Goal: Task Accomplishment & Management: Manage account settings

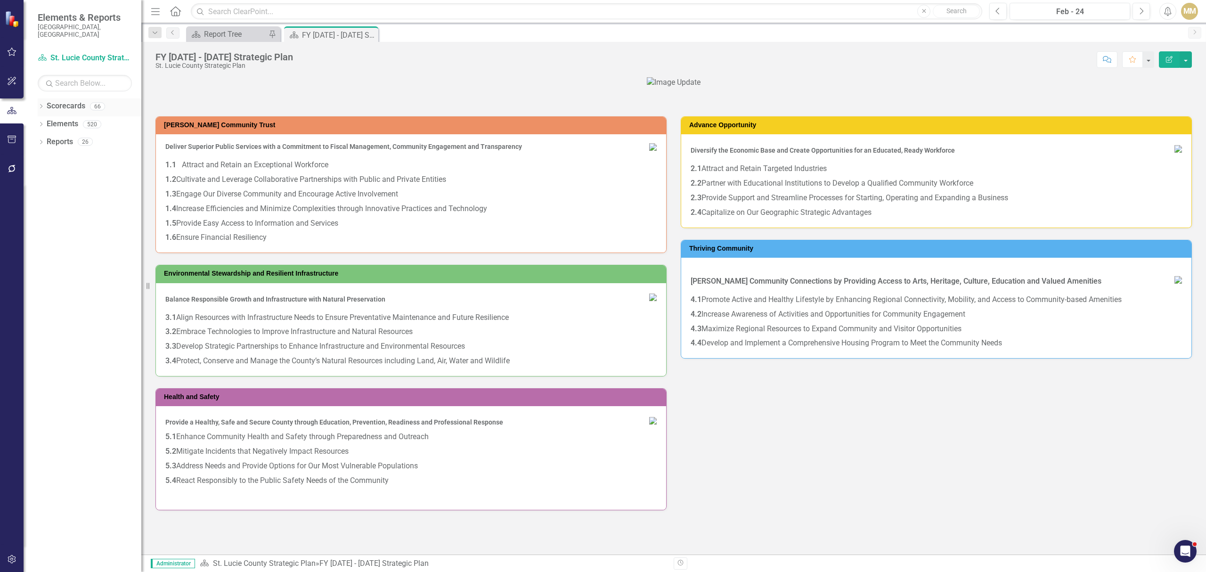
click at [41, 105] on icon "Dropdown" at bounding box center [41, 107] width 7 height 5
drag, startPoint x: 50, startPoint y: 117, endPoint x: 10, endPoint y: 116, distance: 40.1
click at [50, 120] on div "Dropdown" at bounding box center [46, 124] width 9 height 8
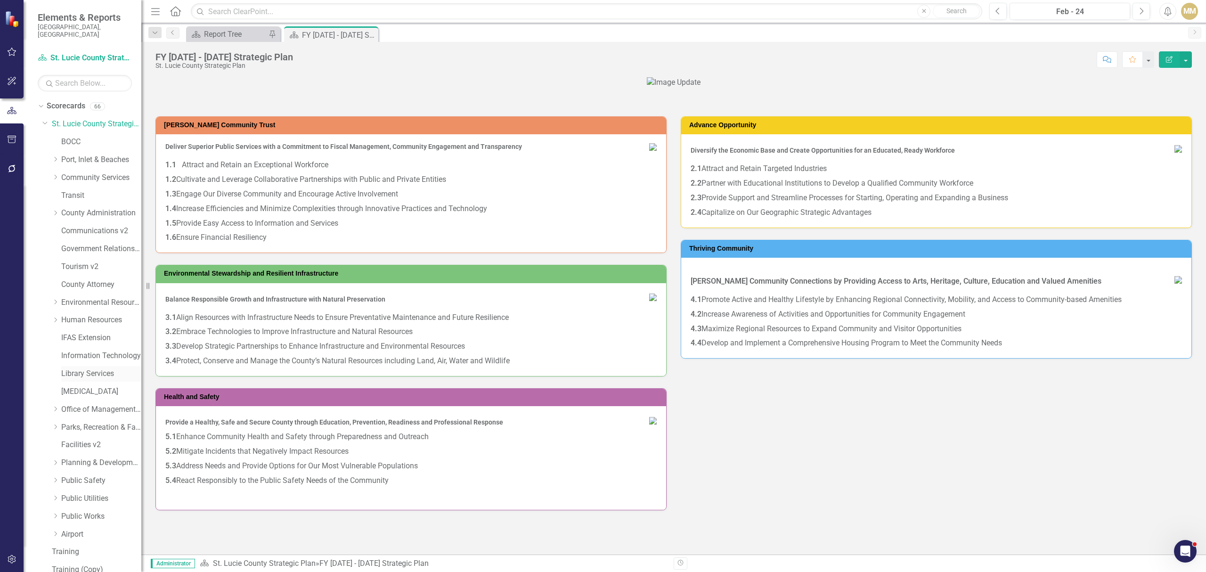
click at [85, 369] on link "Library Services" at bounding box center [101, 374] width 80 height 11
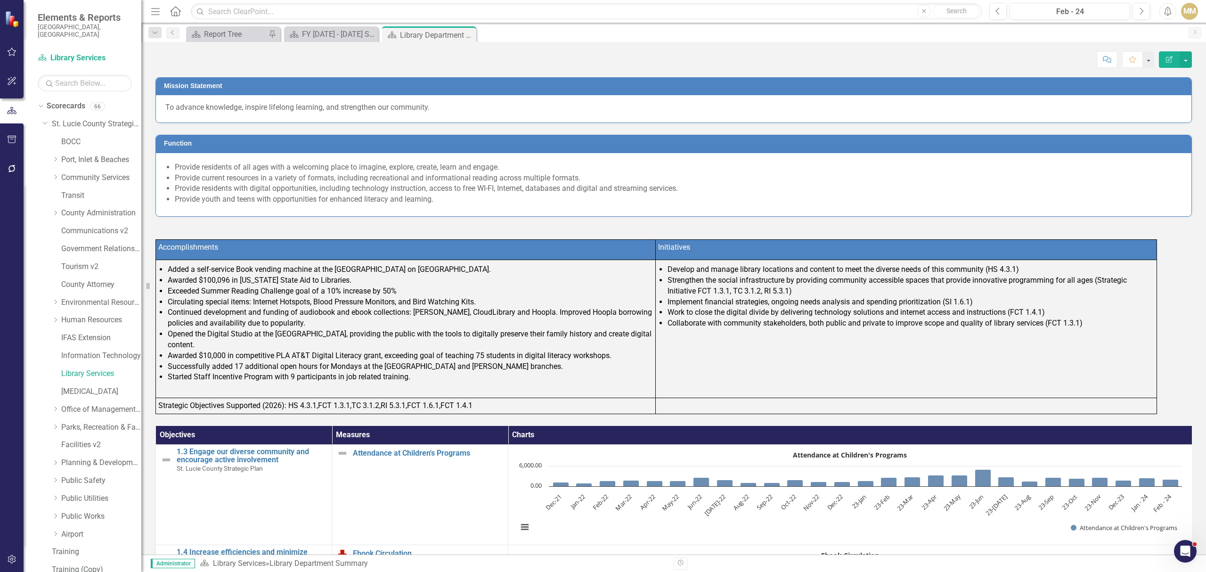
click at [304, 106] on p "To advance knowledge, inspire lifelong learning, and strengthen our community." at bounding box center [673, 107] width 1017 height 11
click at [304, 106] on div "To advance knowledge, inspire lifelong learning, and strengthen our community." at bounding box center [674, 108] width 1036 height 27
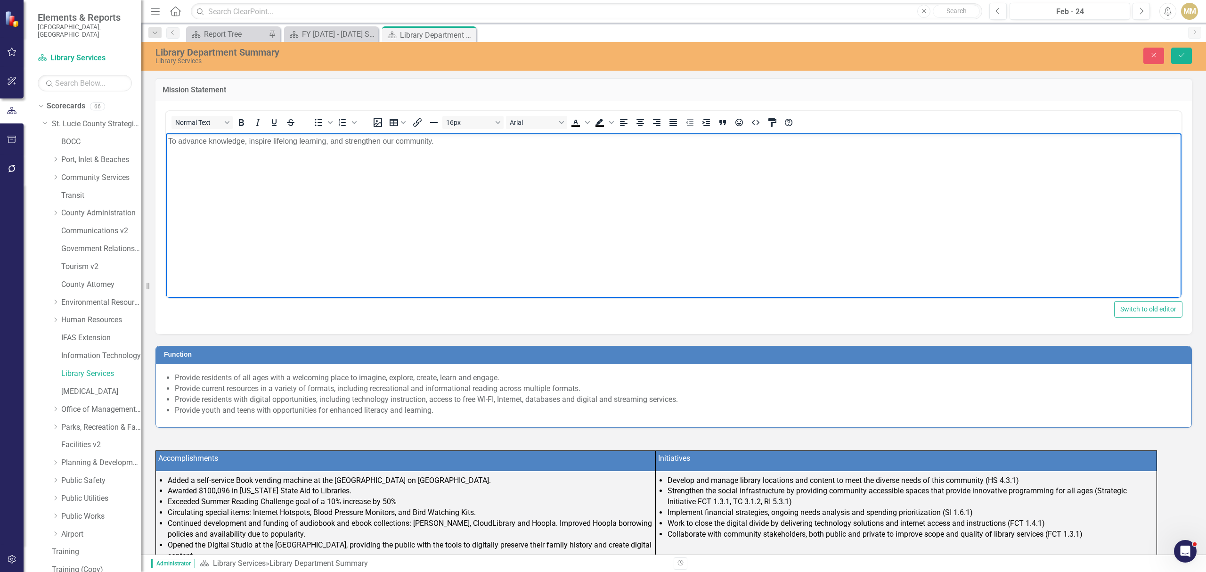
click at [218, 142] on p "To advance knowledge, inspire lifelong learning, and strengthen our community." at bounding box center [673, 140] width 1011 height 11
copy p "To advance knowledge, inspire lifelong learning, and strengthen our community."
click at [251, 370] on div "Provide residents of all ages with a welcoming place to imagine, explore, creat…" at bounding box center [674, 395] width 1036 height 63
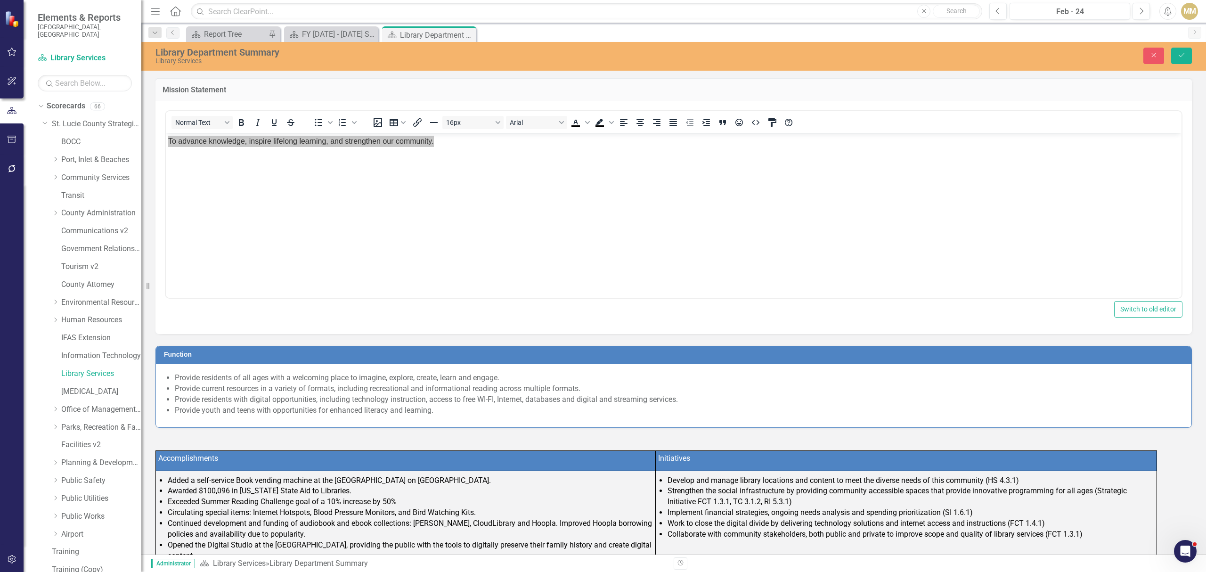
click at [246, 382] on li "Provide residents of all ages with a welcoming place to imagine, explore, creat…" at bounding box center [679, 378] width 1008 height 11
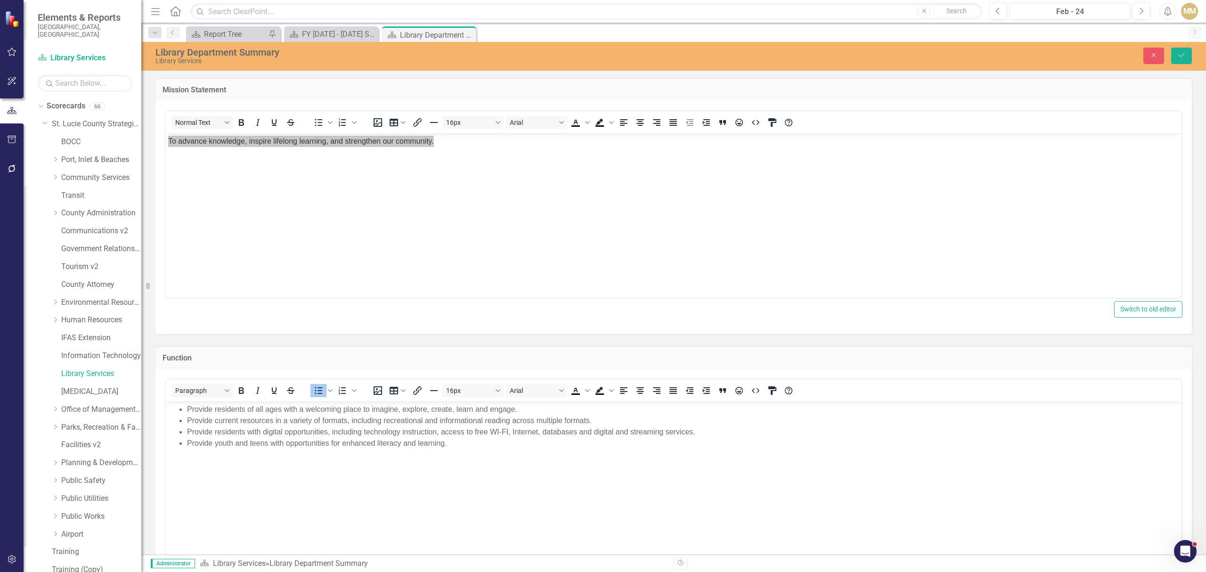
click at [433, 435] on li "Provide residents with digital opportunities, including technology instruction,…" at bounding box center [683, 431] width 992 height 11
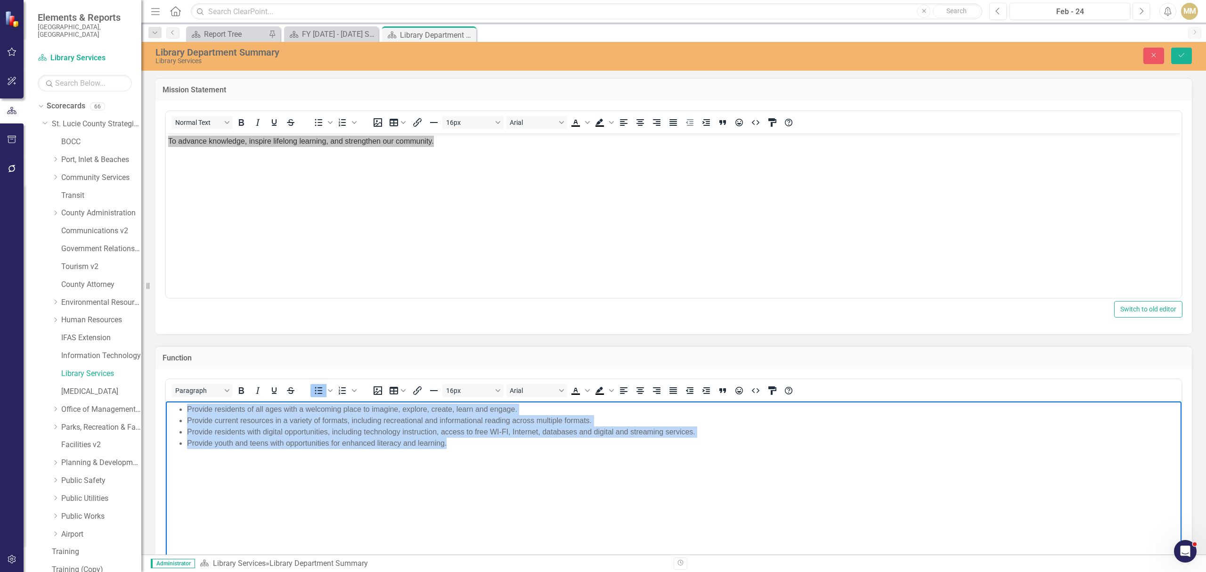
drag, startPoint x: 460, startPoint y: 445, endPoint x: 163, endPoint y: 390, distance: 302.0
click at [166, 401] on html "Provide residents of all ages with a welcoming place to imagine, explore, creat…" at bounding box center [674, 471] width 1016 height 141
copy ul "Provide residents of all ages with a welcoming place to imagine, explore, creat…"
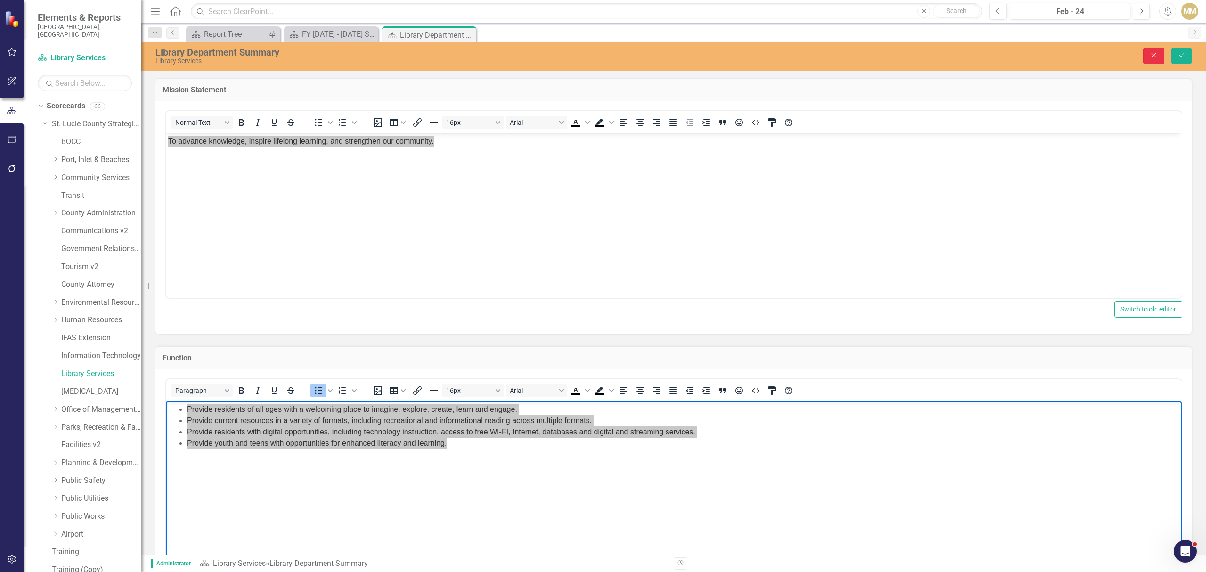
click at [1156, 52] on icon "Close" at bounding box center [1154, 55] width 8 height 7
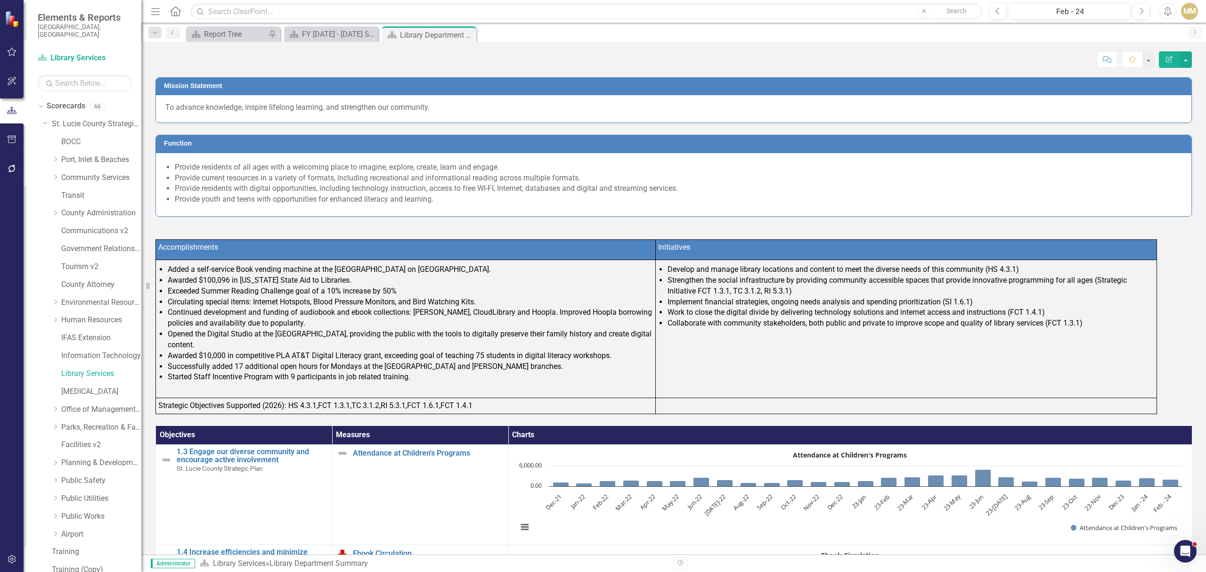
click at [268, 321] on li "Continued development and funding of audiobook and ebook collections: [PERSON_N…" at bounding box center [410, 318] width 485 height 22
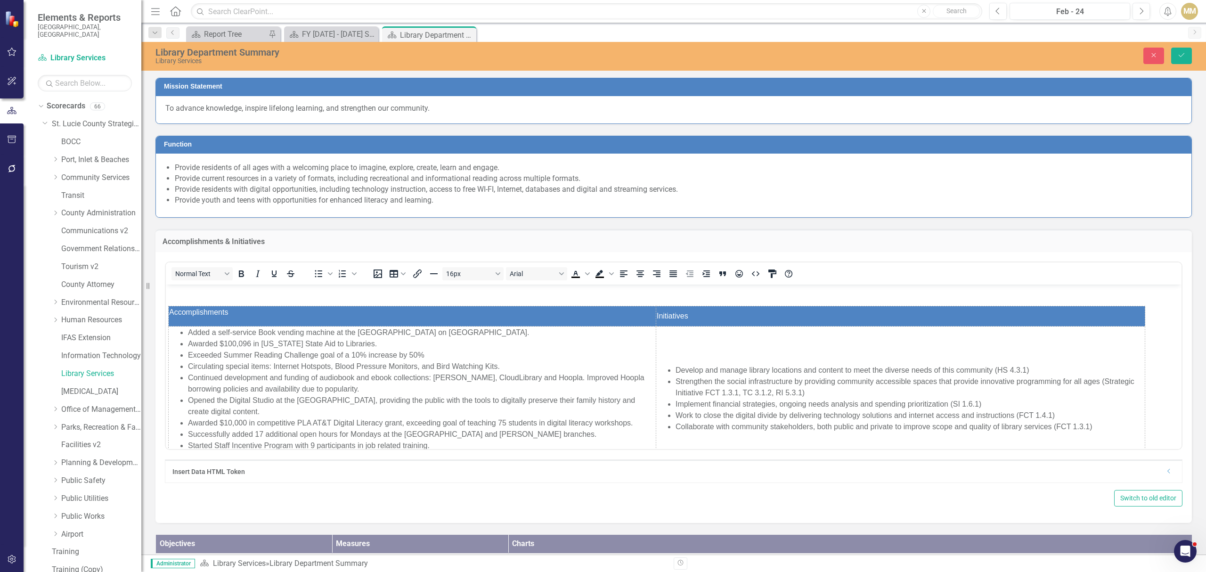
click at [449, 444] on li "Started Staff Incentive Program with 9 participants in job related training." at bounding box center [422, 445] width 468 height 11
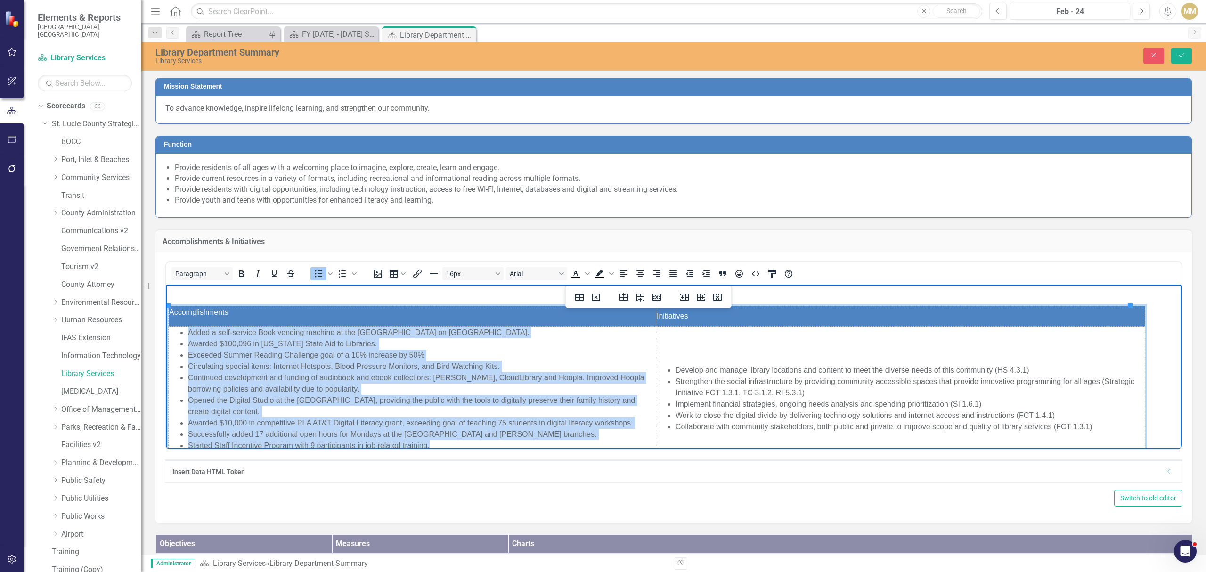
drag, startPoint x: 444, startPoint y: 401, endPoint x: 174, endPoint y: 334, distance: 277.9
click at [174, 334] on ul "Added a self-service Book vending machine at the [GEOGRAPHIC_DATA] on [GEOGRAPH…" at bounding box center [412, 389] width 486 height 124
copy ul "Added a self-service Book vending machine at the [GEOGRAPHIC_DATA] on [GEOGRAPH…"
click at [712, 370] on li "Develop and manage library locations and content to meet the diverse needs of t…" at bounding box center [910, 370] width 469 height 11
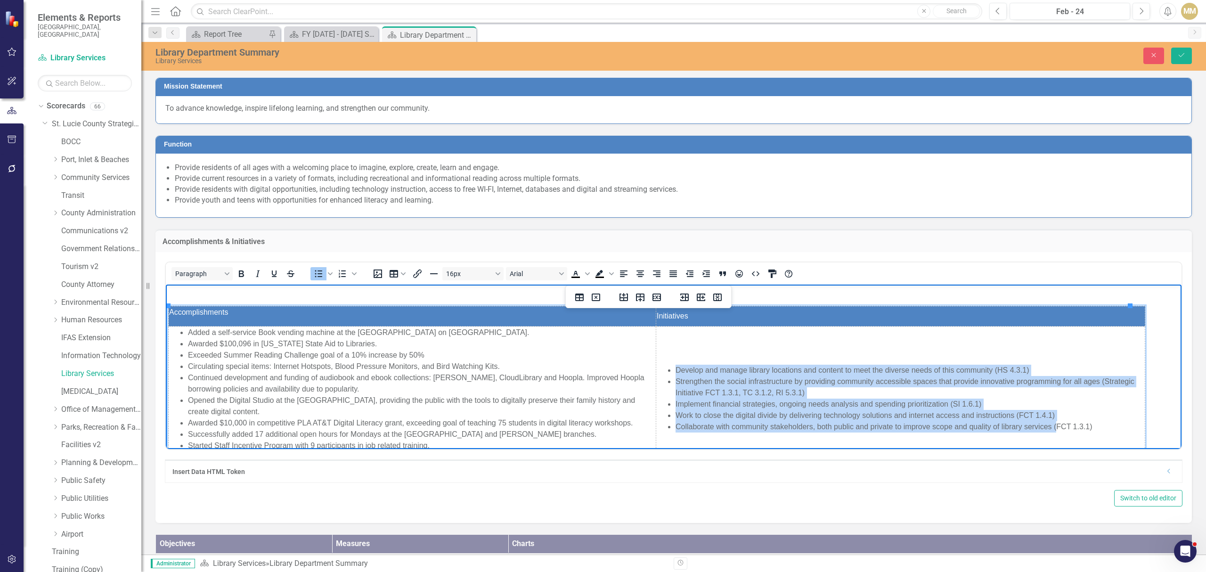
scroll to position [6, 0]
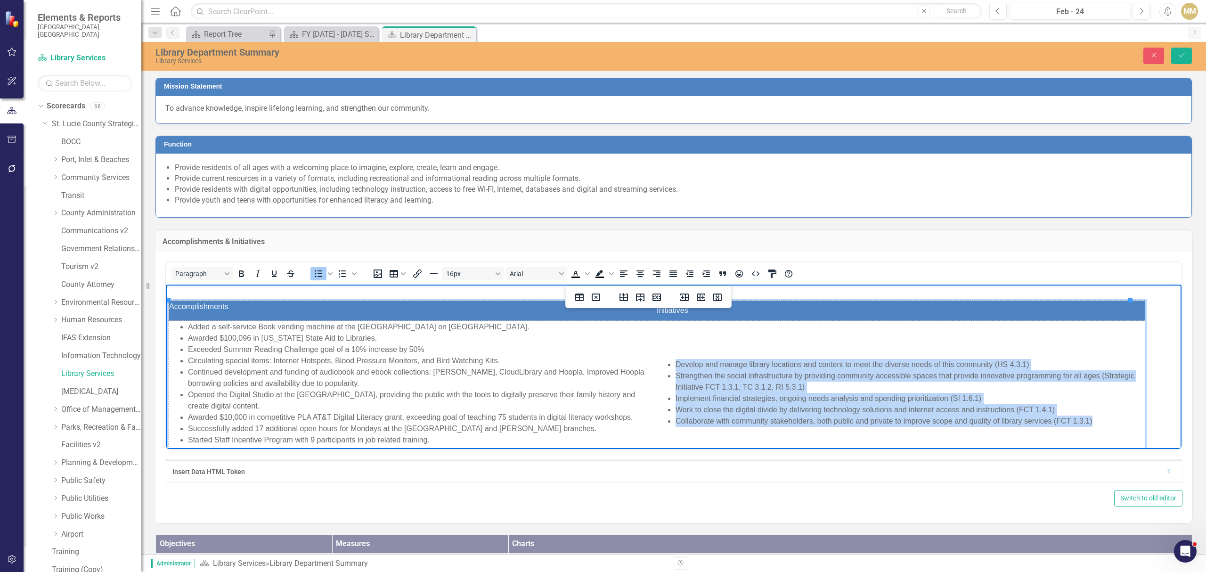
drag, startPoint x: 670, startPoint y: 371, endPoint x: 1118, endPoint y: 435, distance: 452.3
click at [1118, 435] on td "Develop and manage library locations and content to meet the diverse needs of t…" at bounding box center [900, 397] width 489 height 152
copy ul "Develop and manage library locations and content to meet the diverse needs of t…"
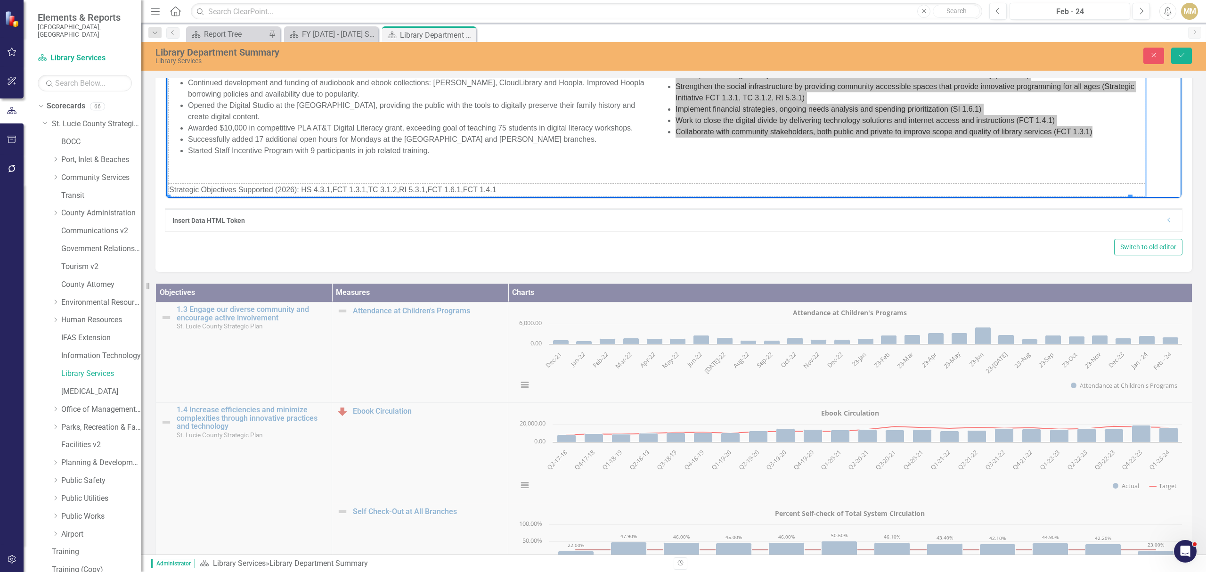
scroll to position [44, 0]
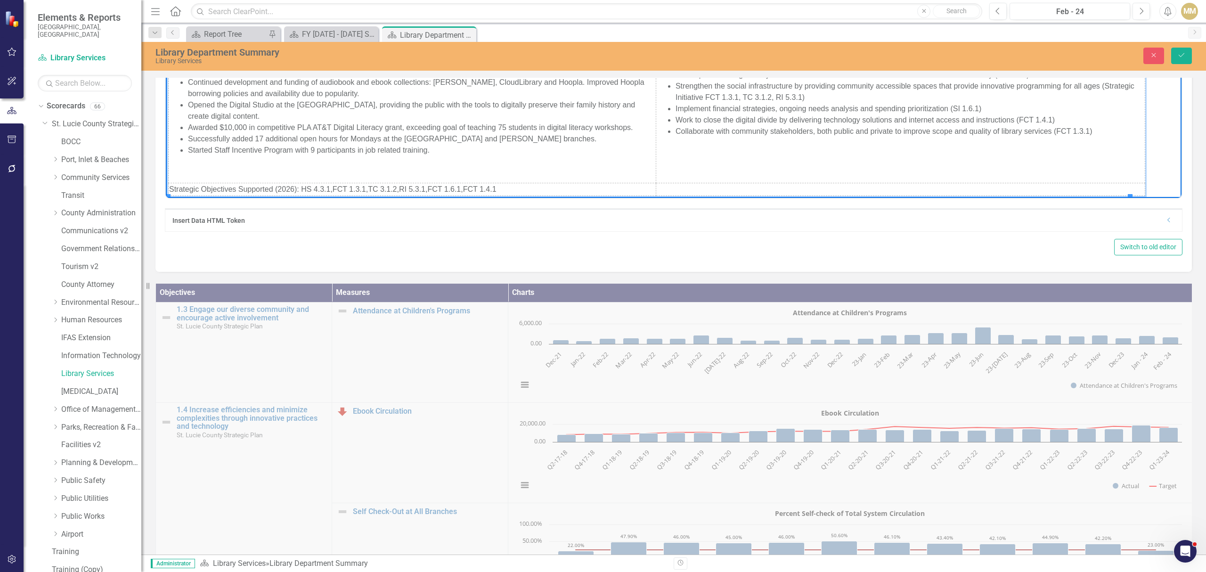
click at [321, 188] on td "Strategic Objectives Supported (2026): HS 4.3.1,FCT 1.3.1,TC 3.1.2,RI 5.3.1,FCT…" at bounding box center [413, 189] width 488 height 13
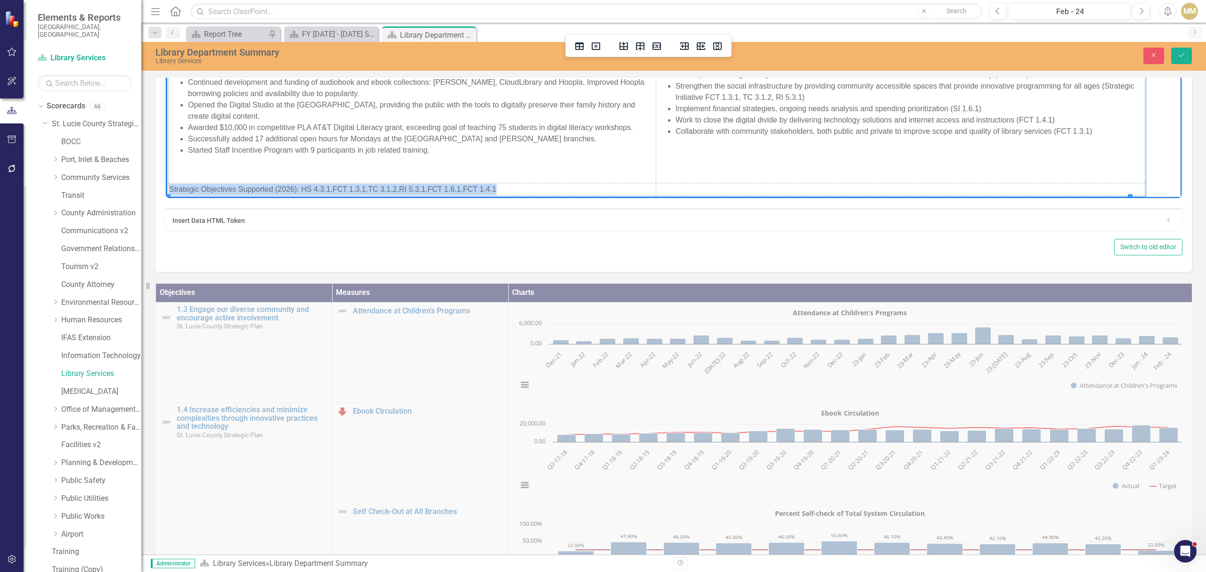
click at [321, 188] on td "Strategic Objectives Supported (2026): HS 4.3.1,FCT 1.3.1,TC 3.1.2,RI 5.3.1,FCT…" at bounding box center [413, 189] width 488 height 13
copy td "Strategic Objectives Supported (2026): HS 4.3.1,FCT 1.3.1,TC 3.1.2,RI 5.3.1,FCT…"
click at [295, 185] on td "Strategic Objectives Supported (2026): HS 4.3.1,FCT 1.3.1,TC 3.1.2,RI 5.3.1,FCT…" at bounding box center [413, 189] width 488 height 13
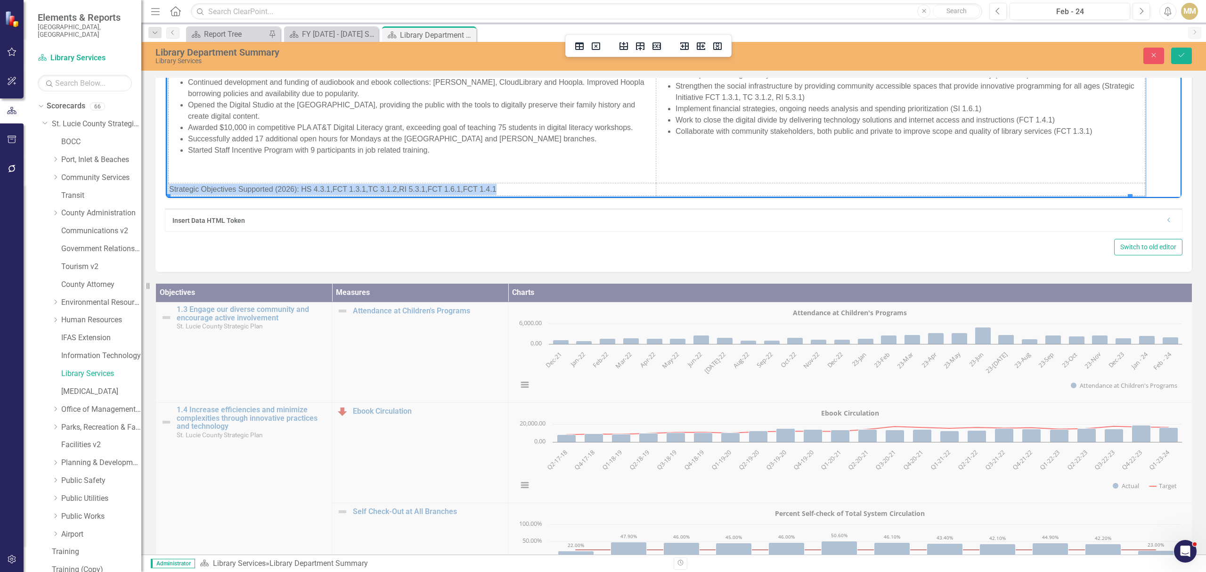
copy td "Strategic Objectives Supported (2026): HS 4.3.1,FCT 1.3.1,TC 3.1.2,RI 5.3.1,FCT…"
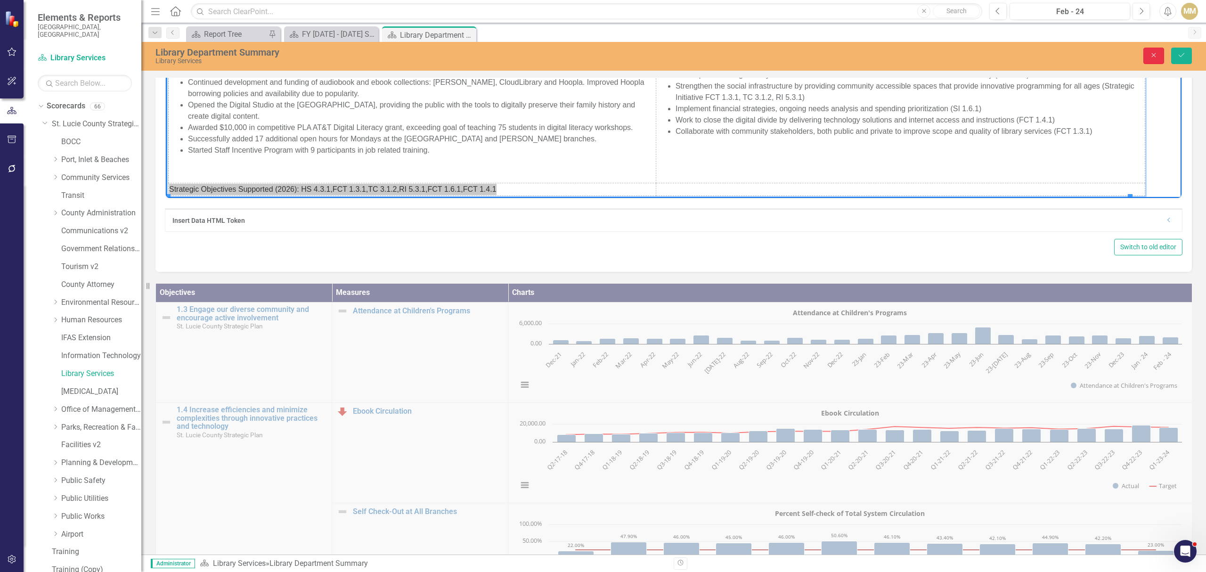
click at [1152, 53] on icon "button" at bounding box center [1154, 55] width 4 height 4
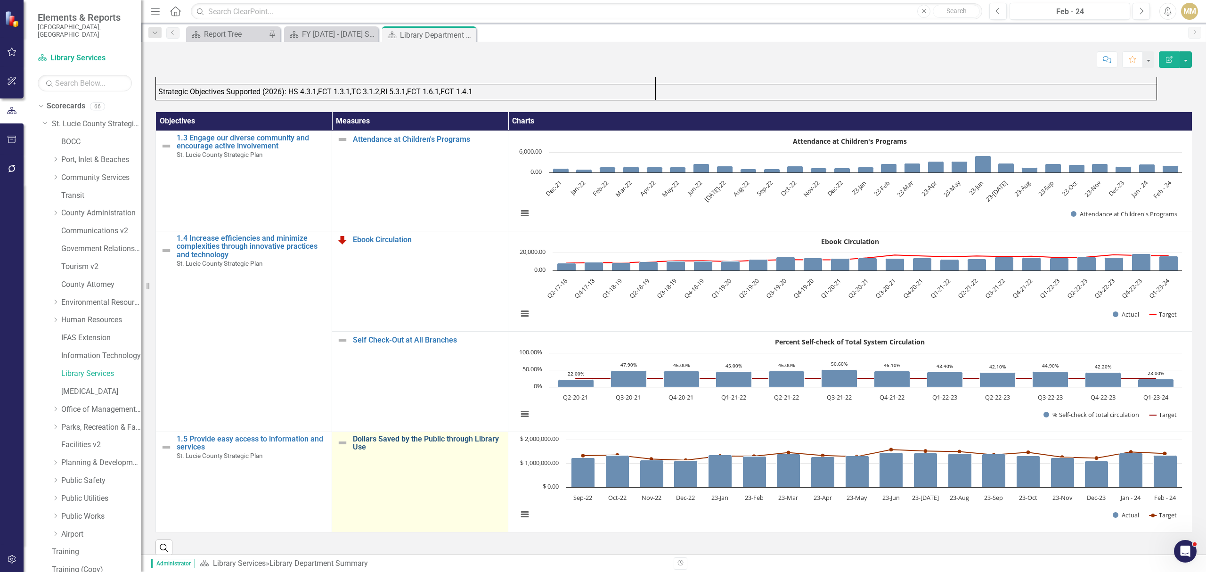
scroll to position [334, 0]
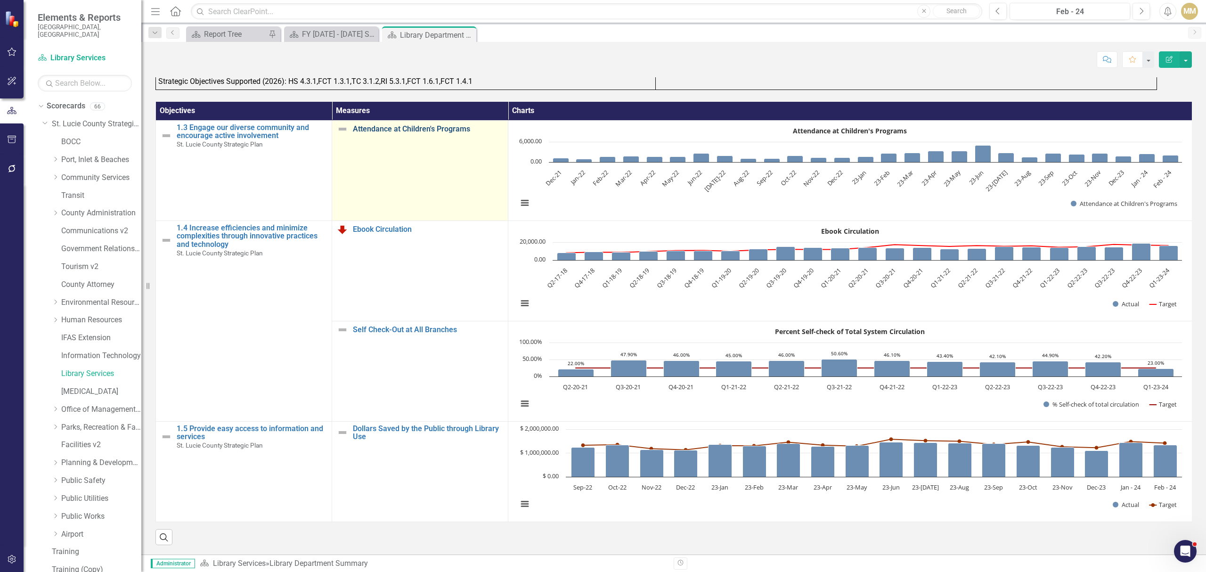
click at [432, 125] on link "Attendance at Children's Programs" at bounding box center [428, 129] width 150 height 8
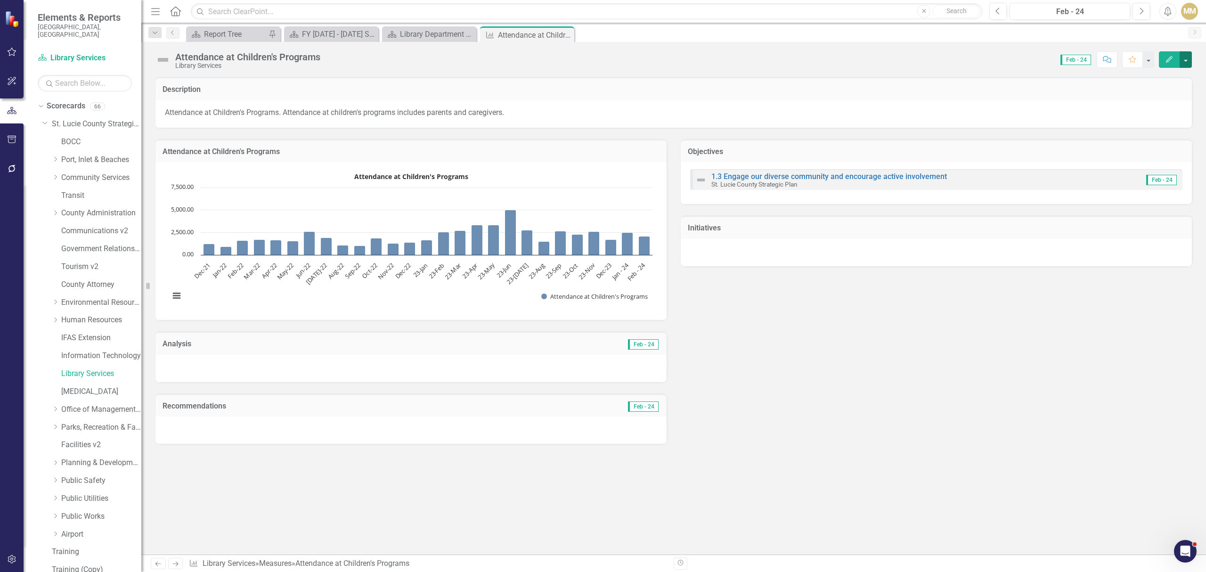
click at [1188, 55] on button "button" at bounding box center [1186, 59] width 12 height 16
click at [1135, 74] on link "Edit Edit Measure" at bounding box center [1146, 77] width 92 height 17
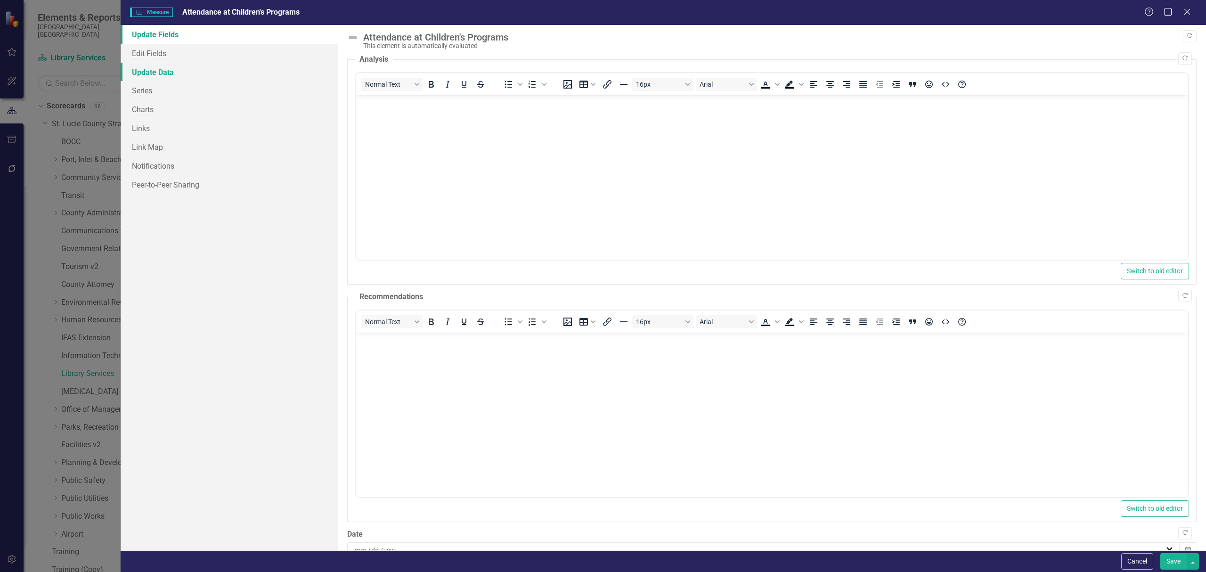
click at [180, 74] on link "Update Data" at bounding box center [229, 72] width 217 height 19
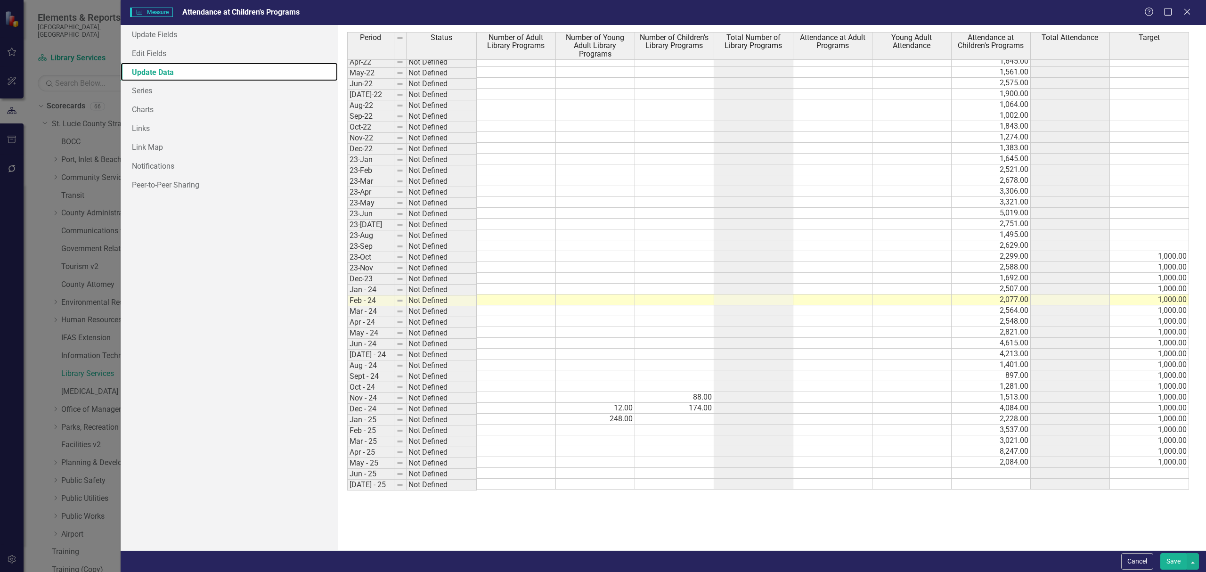
scroll to position [179, 0]
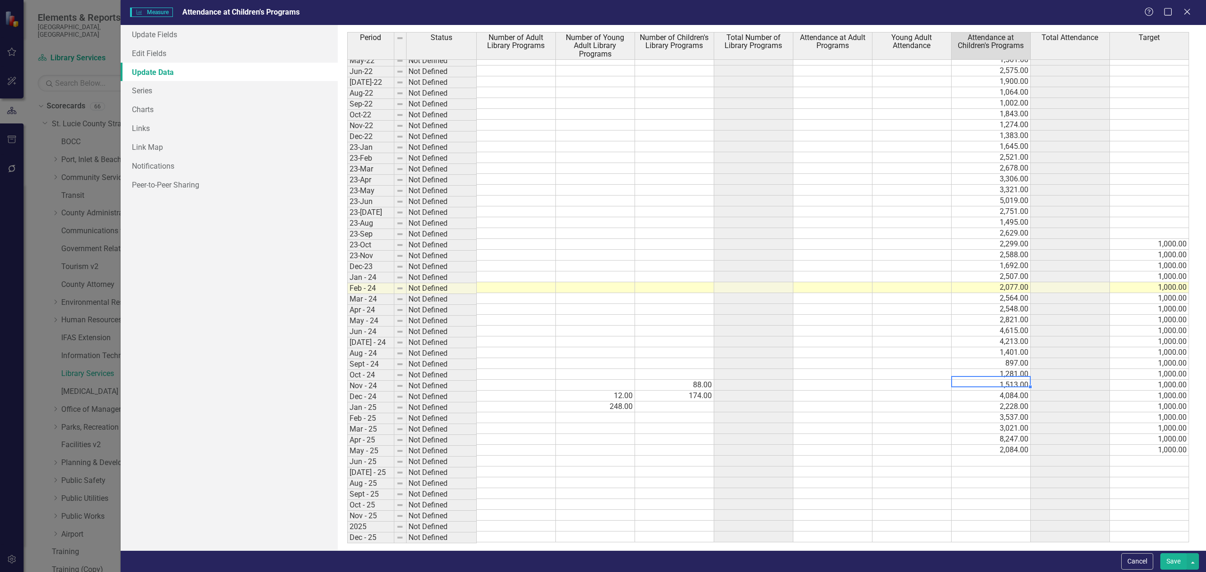
click at [965, 384] on tbody "Jan-21 Not Defined 780.00 Feb-21 Not Defined 690.00 Mar-21 Not Defined 887.00 A…" at bounding box center [768, 212] width 842 height 662
drag, startPoint x: 1030, startPoint y: 388, endPoint x: 1023, endPoint y: 380, distance: 11.0
click at [347, 380] on div "Period Status Number of Adult Library Programs Number of Young Adult Library Pr…" at bounding box center [347, 220] width 0 height 646
click at [958, 381] on td "1,281.00" at bounding box center [991, 375] width 79 height 11
drag, startPoint x: 969, startPoint y: 439, endPoint x: 974, endPoint y: 385, distance: 53.9
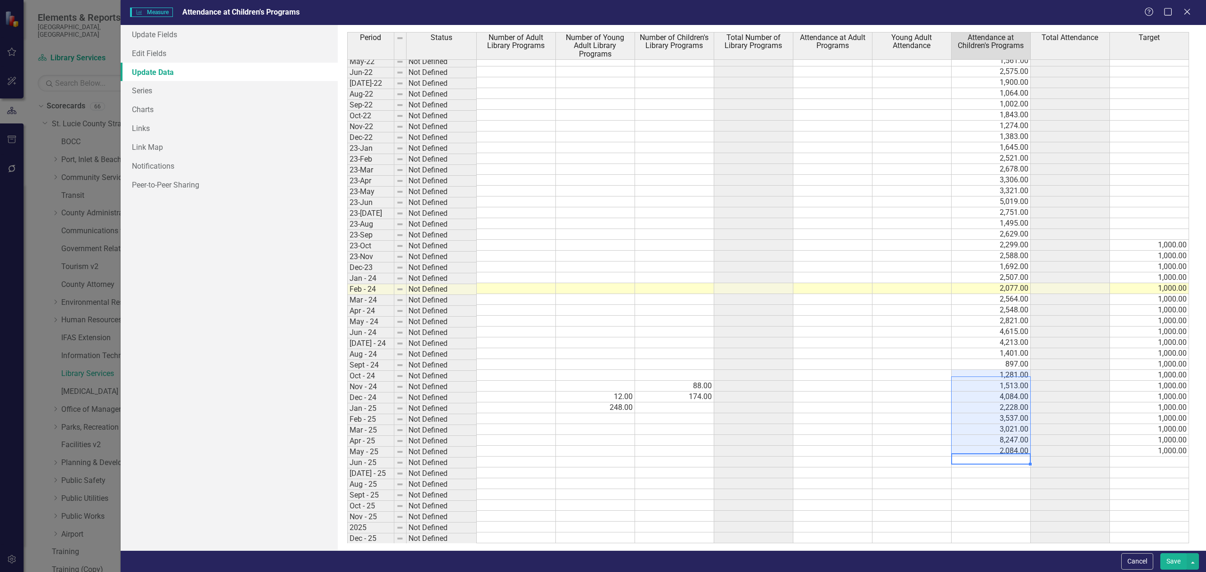
click at [974, 385] on tbody "May-21 Not Defined 585.00 Jun-21 Not Defined 2,516.00 [DATE]-21 Not Defined 1,2…" at bounding box center [768, 234] width 842 height 618
click at [1189, 12] on icon "Close" at bounding box center [1187, 11] width 12 height 9
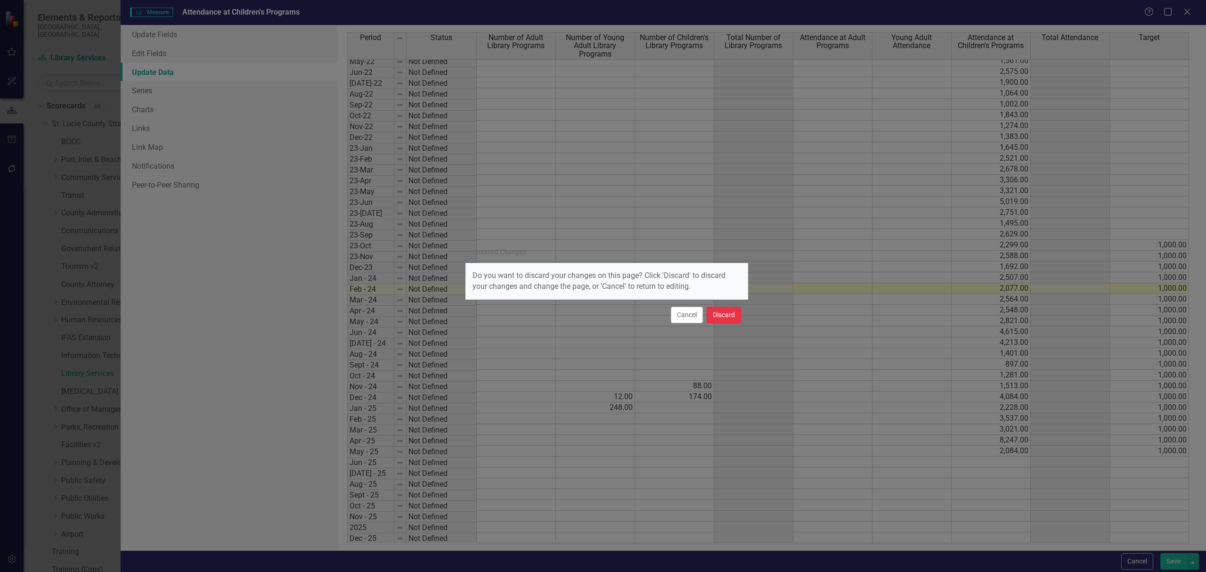
click at [719, 315] on button "Discard" at bounding box center [724, 315] width 34 height 16
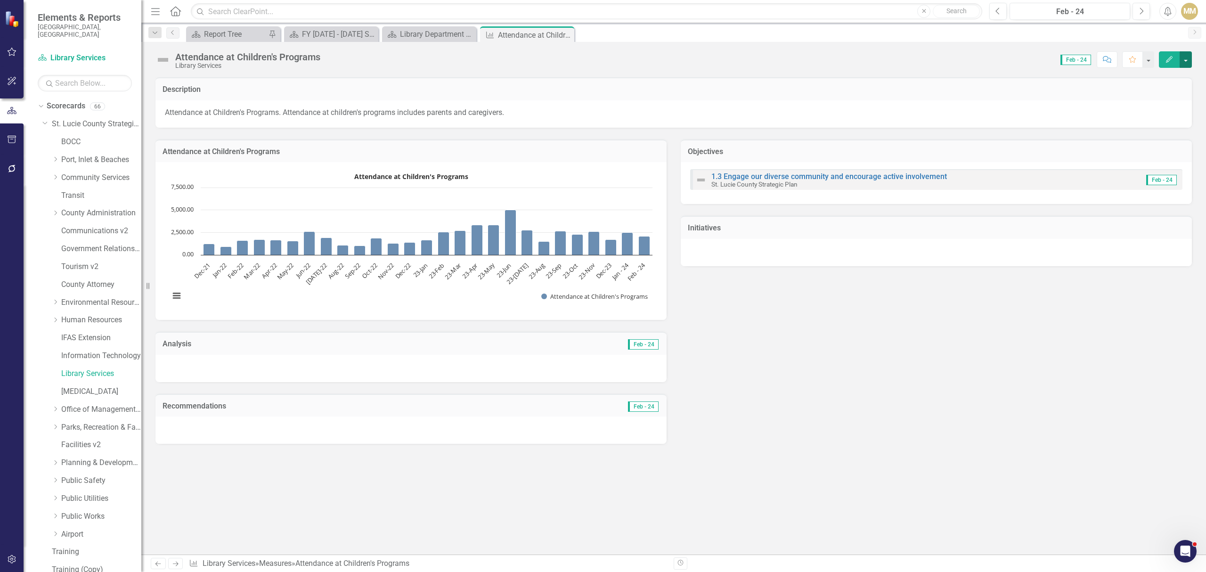
click at [1185, 63] on button "button" at bounding box center [1186, 59] width 12 height 16
click at [1163, 74] on link "Edit Edit Measure" at bounding box center [1146, 77] width 92 height 17
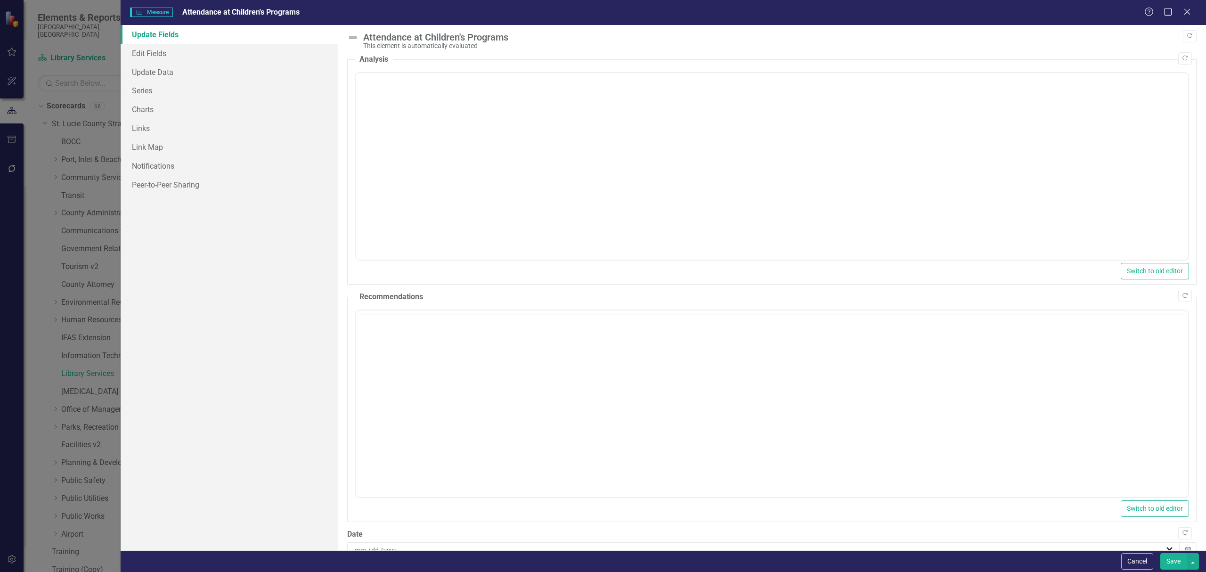
scroll to position [0, 0]
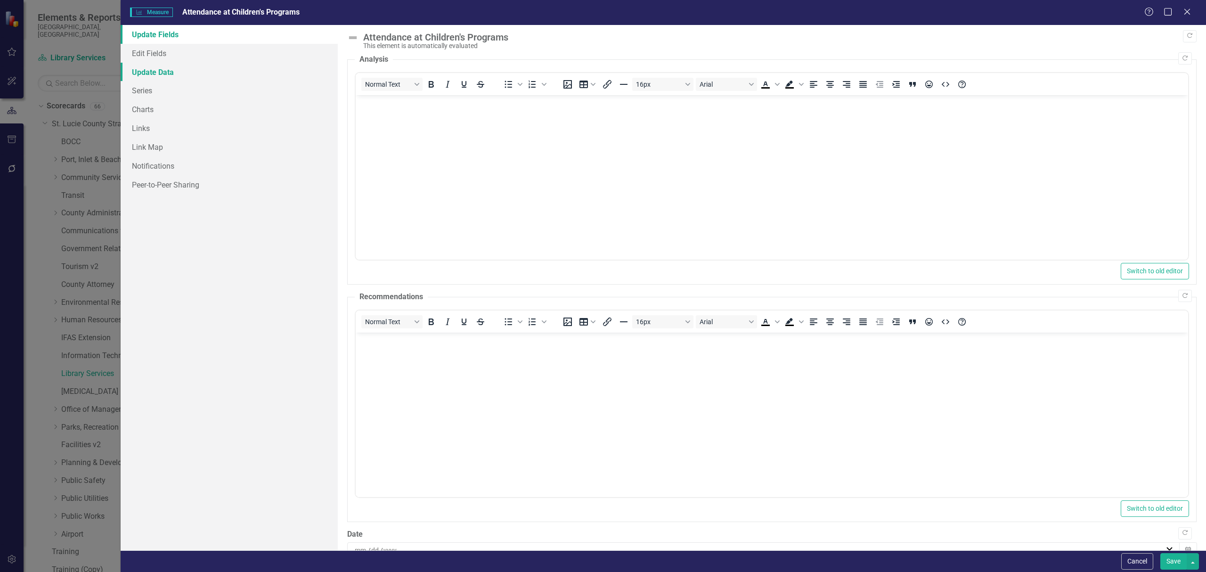
click at [164, 66] on link "Update Data" at bounding box center [229, 72] width 217 height 19
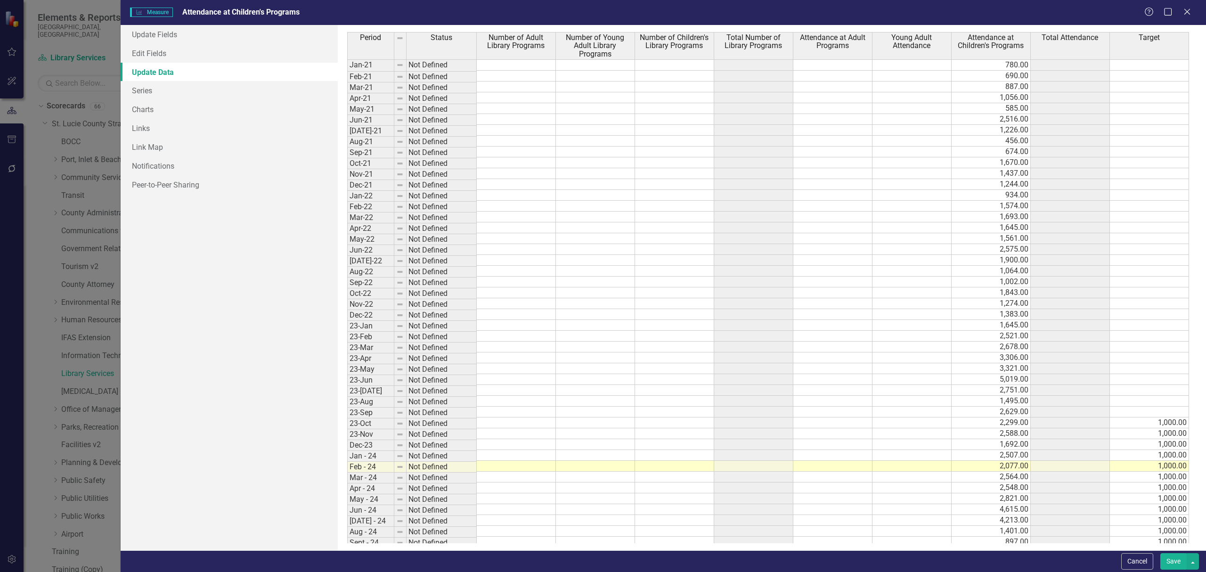
click at [1188, 17] on div "Close" at bounding box center [1187, 12] width 9 height 11
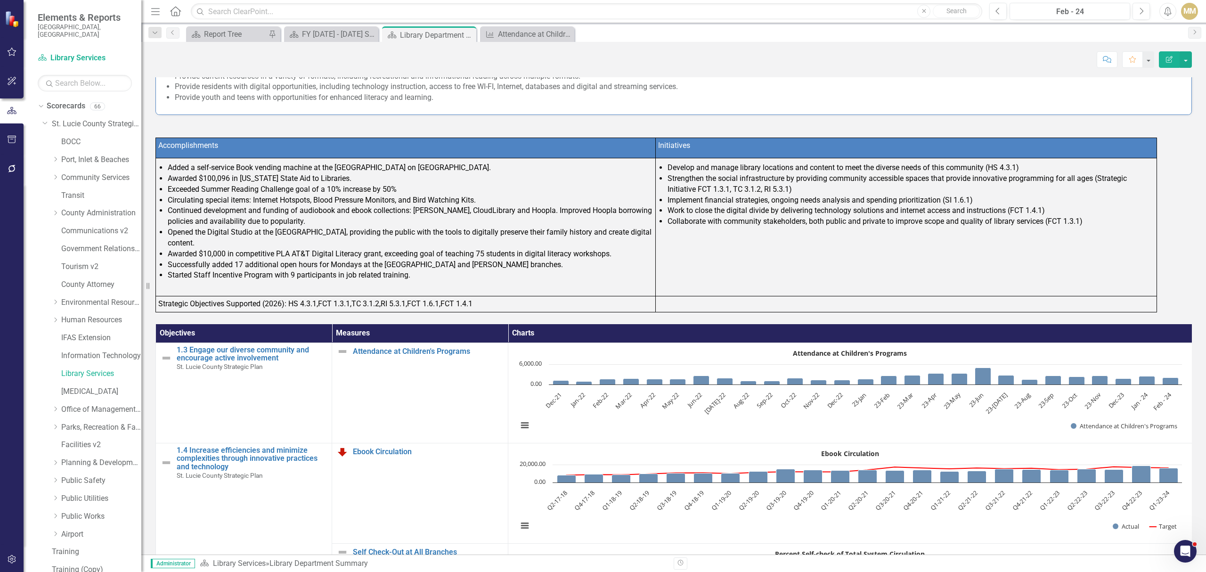
scroll to position [251, 0]
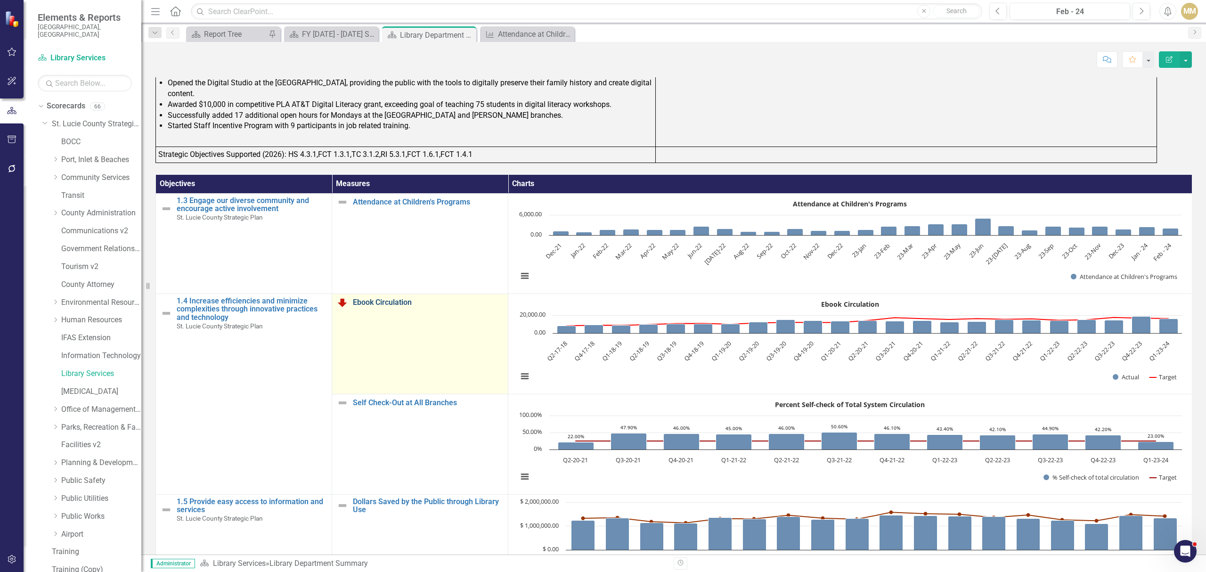
click at [398, 304] on link "Ebook Circulation" at bounding box center [428, 302] width 150 height 8
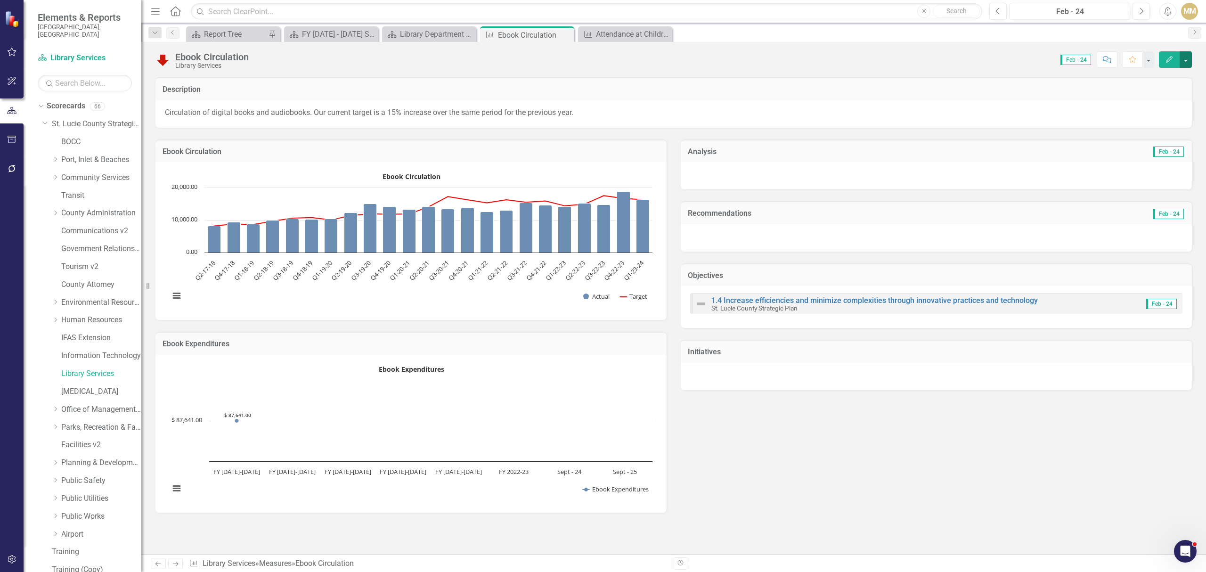
click at [1185, 57] on button "button" at bounding box center [1186, 59] width 12 height 16
click at [1147, 82] on link "Edit Edit Measure" at bounding box center [1146, 77] width 92 height 17
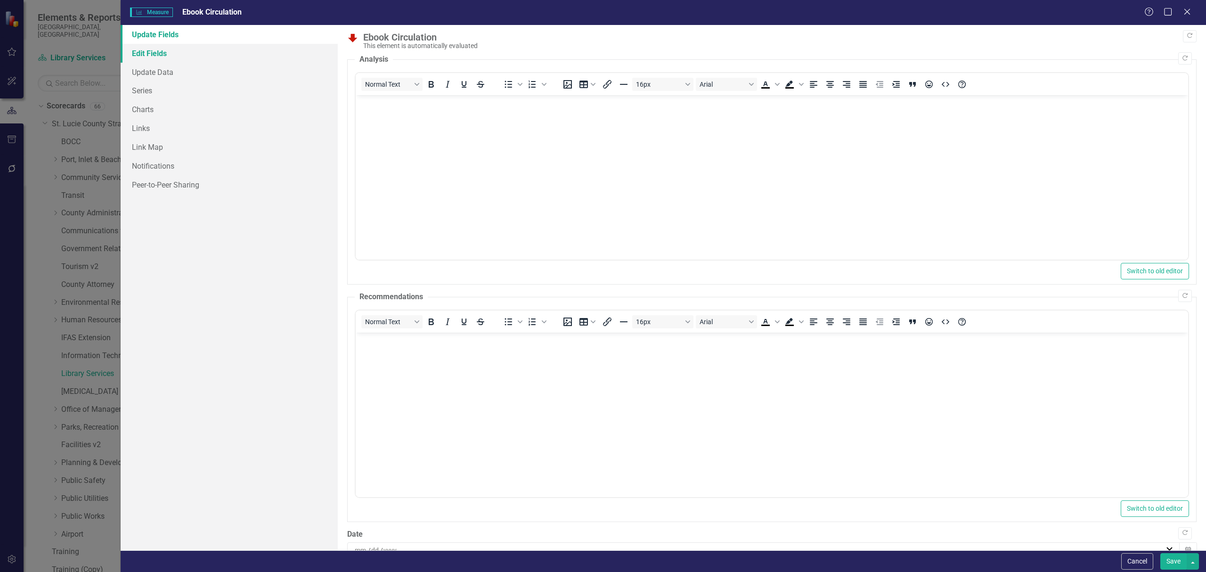
click at [180, 49] on link "Edit Fields" at bounding box center [229, 53] width 217 height 19
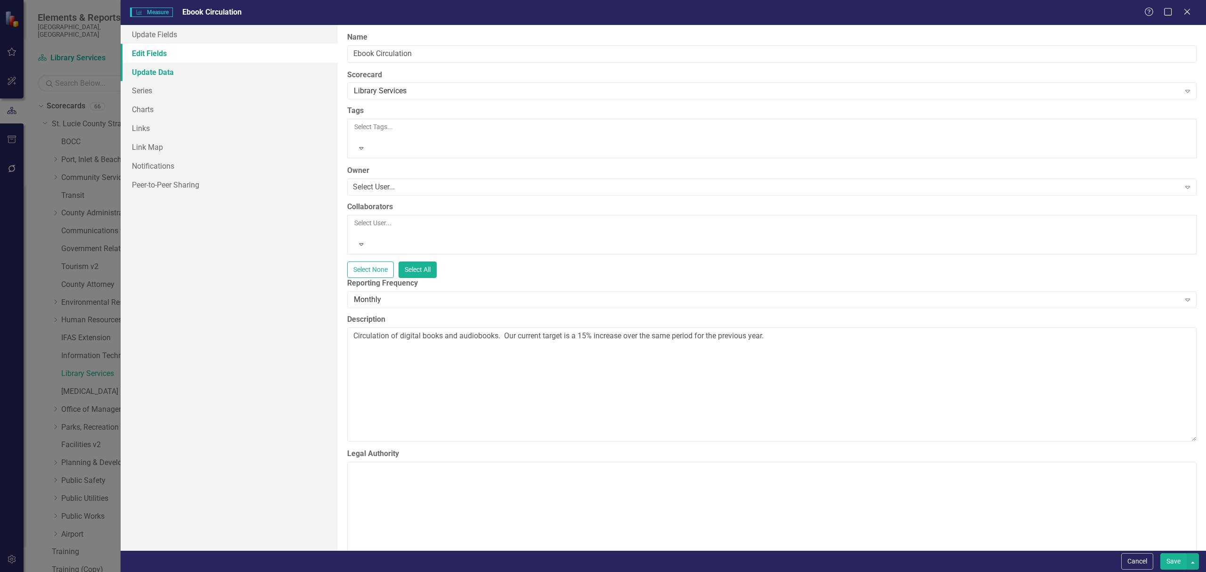
click at [165, 74] on link "Update Data" at bounding box center [229, 72] width 217 height 19
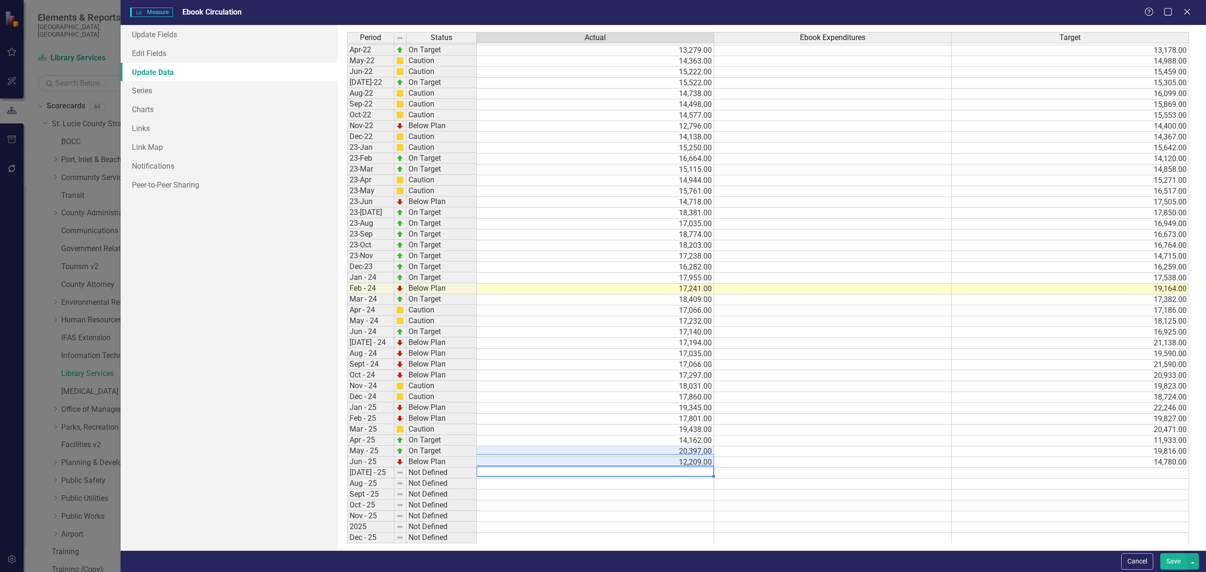
scroll to position [162, 0]
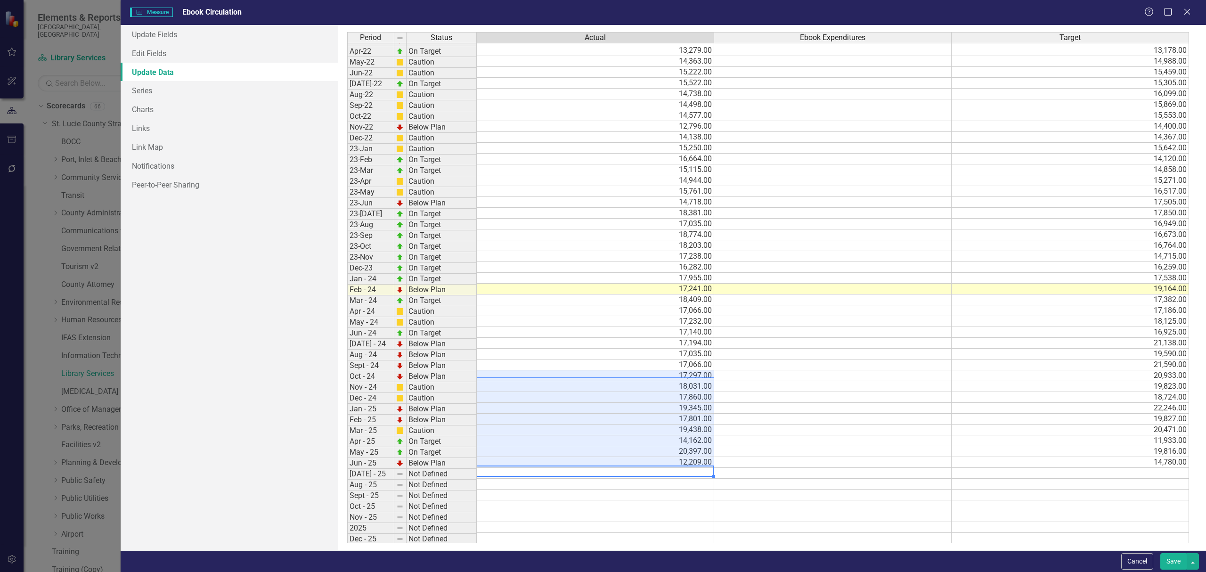
drag, startPoint x: 653, startPoint y: 460, endPoint x: 666, endPoint y: 387, distance: 74.1
click at [666, 387] on tbody "Mar-21 On Target 14,109.00 14,028.00 Apr-21 Below Plan 11,459.00 17,769.00 May-…" at bounding box center [768, 224] width 842 height 640
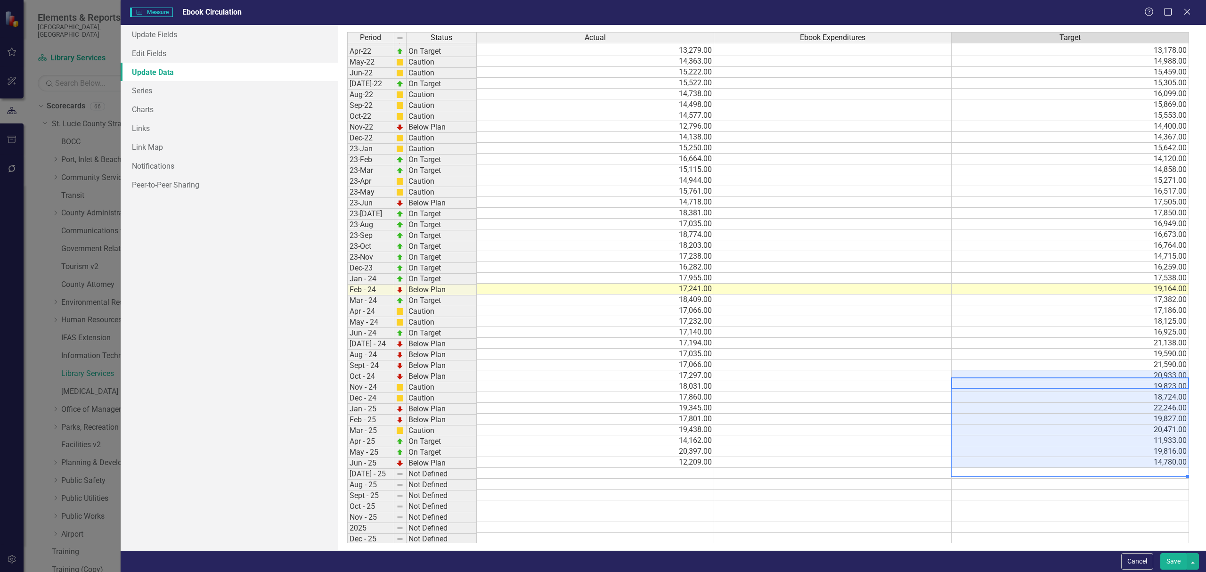
drag, startPoint x: 986, startPoint y: 384, endPoint x: 976, endPoint y: 473, distance: 90.0
click at [976, 473] on tbody "Mar-21 On Target 14,109.00 14,028.00 Apr-21 Below Plan 11,459.00 17,769.00 May-…" at bounding box center [768, 224] width 842 height 640
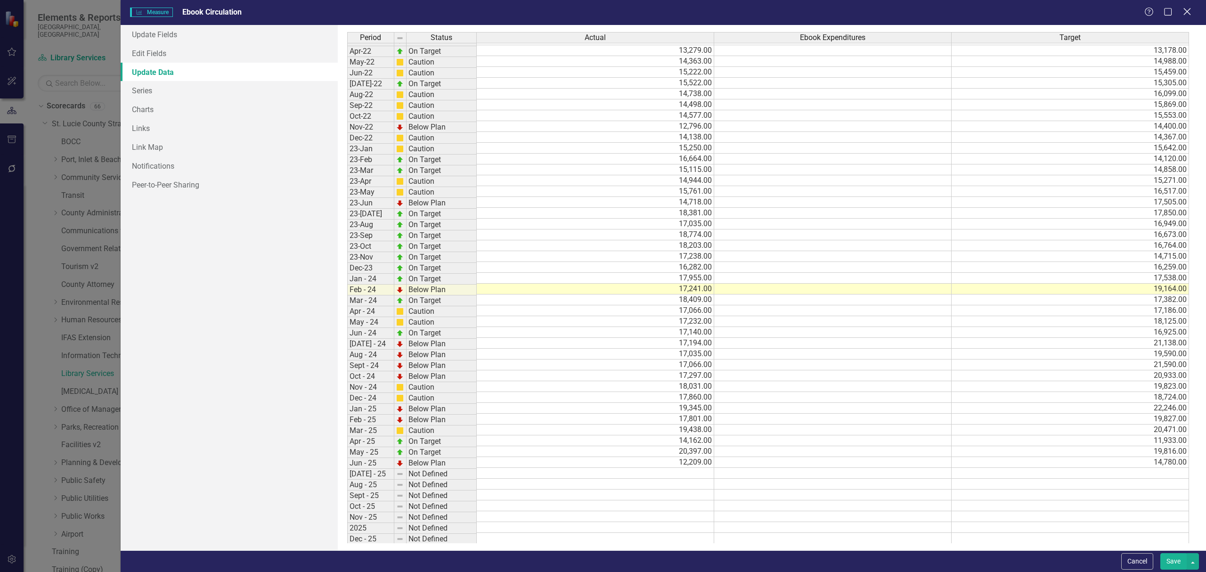
click at [1188, 10] on icon at bounding box center [1187, 11] width 7 height 7
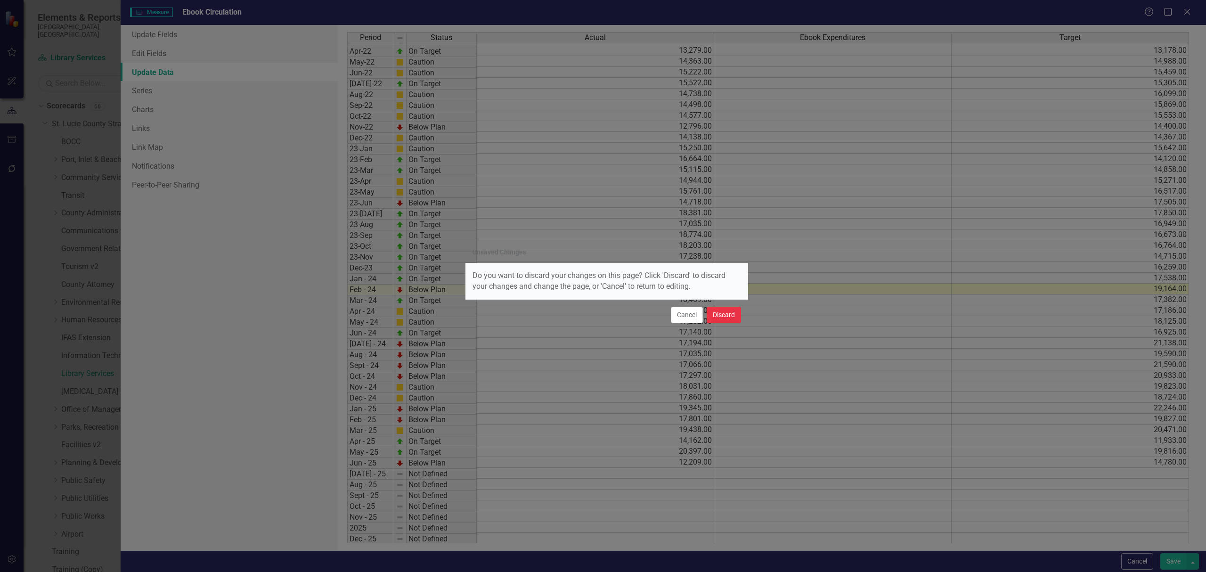
click at [730, 313] on button "Discard" at bounding box center [724, 315] width 34 height 16
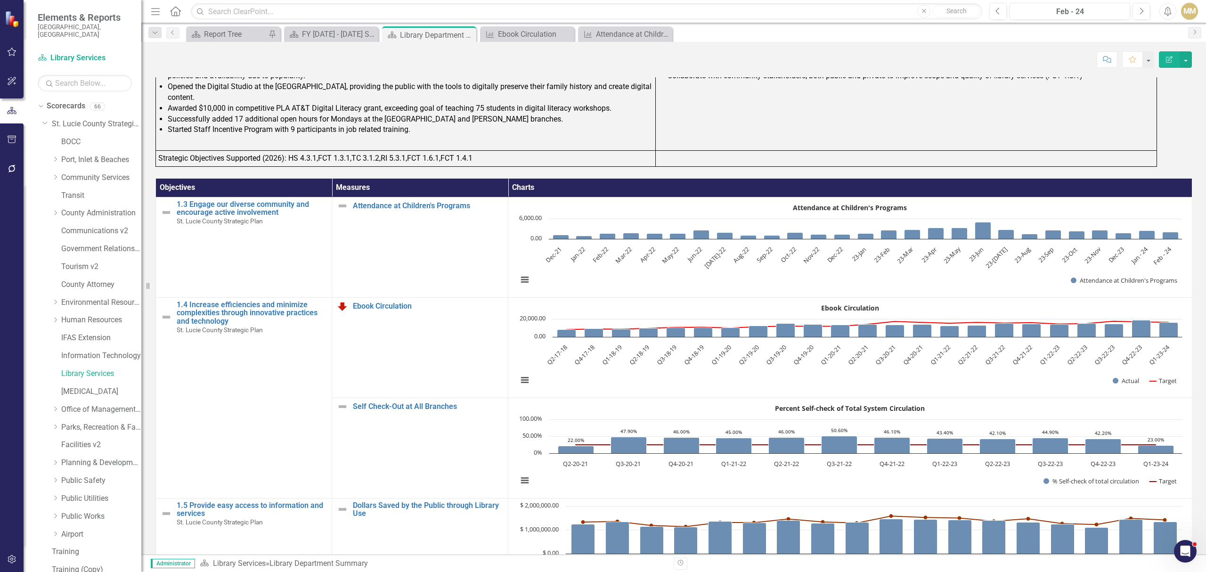
scroll to position [251, 0]
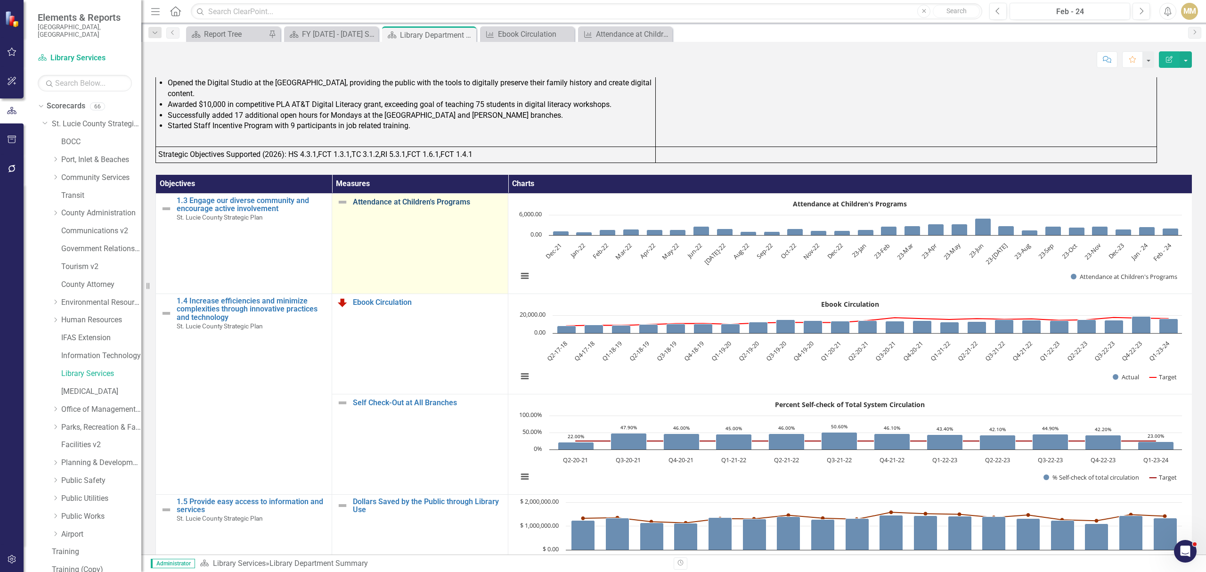
click at [411, 203] on link "Attendance at Children's Programs" at bounding box center [428, 202] width 150 height 8
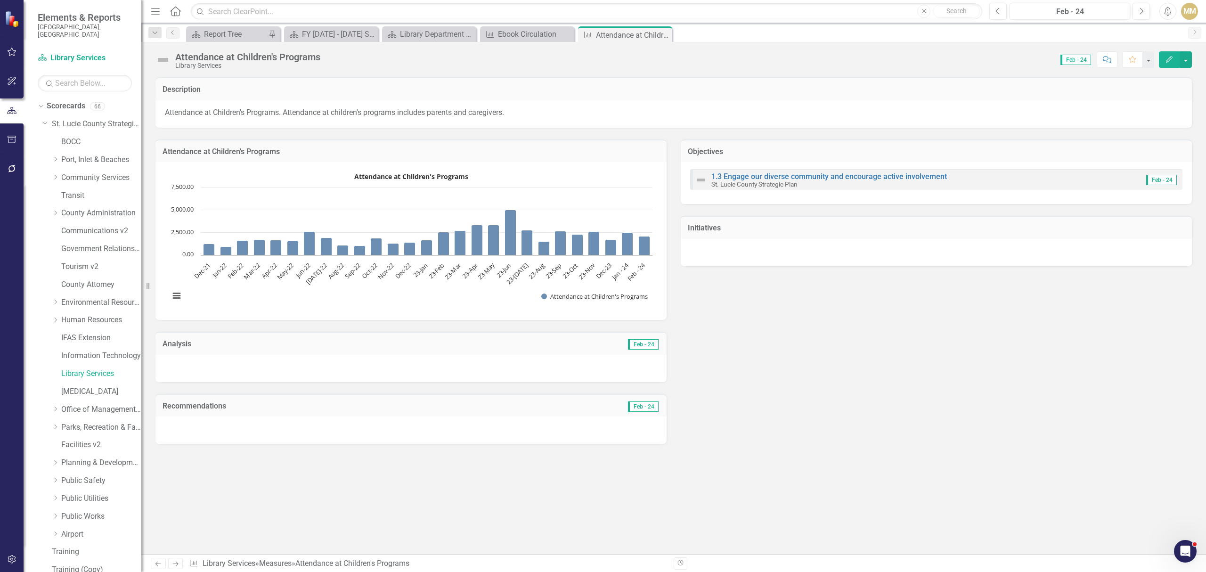
click at [1173, 61] on button "Edit" at bounding box center [1169, 59] width 21 height 16
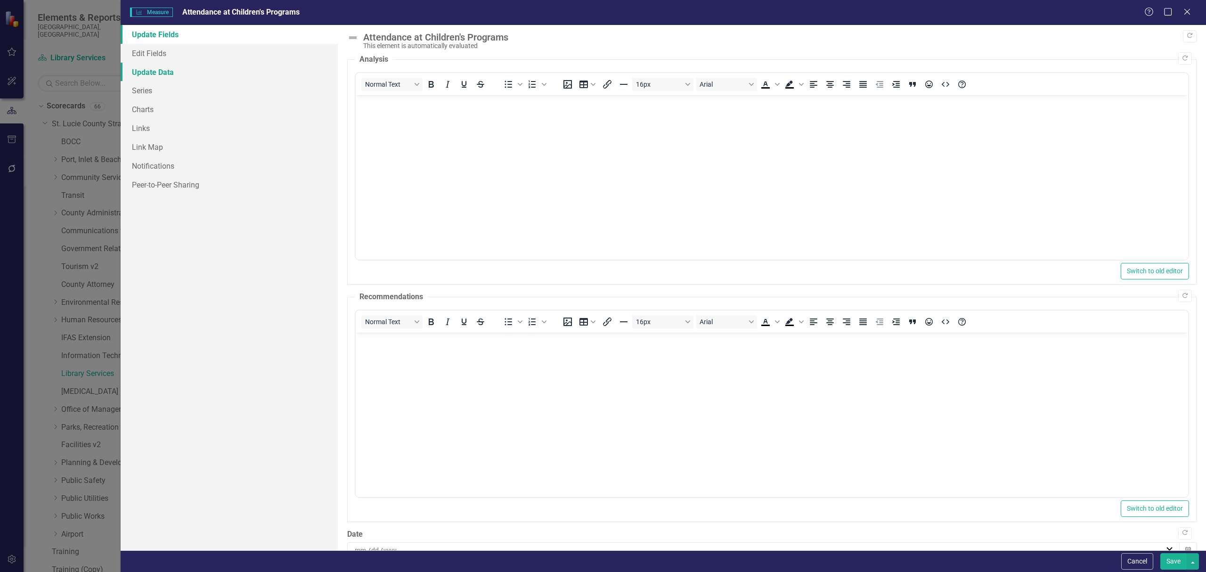
click at [179, 74] on link "Update Data" at bounding box center [229, 72] width 217 height 19
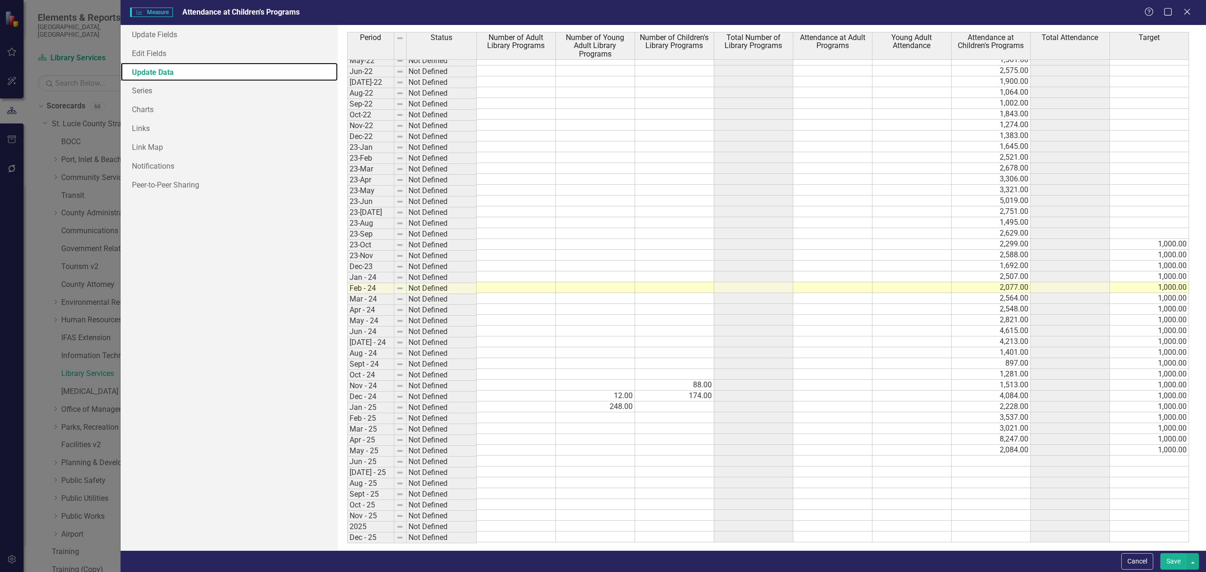
scroll to position [187, 0]
click at [988, 452] on tbody "Jan-21 Not Defined 780.00 Feb-21 Not Defined 690.00 Mar-21 Not Defined 887.00 A…" at bounding box center [768, 212] width 842 height 662
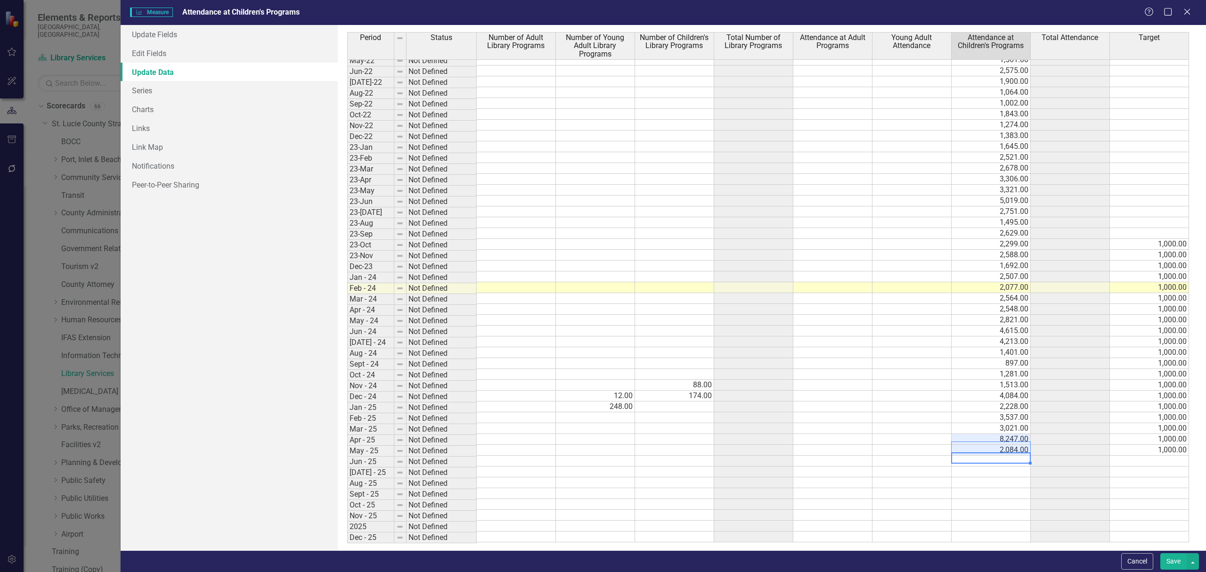
scroll to position [179, 0]
click at [955, 457] on td "2,084.00" at bounding box center [991, 451] width 79 height 11
click at [1186, 10] on icon at bounding box center [1187, 11] width 7 height 7
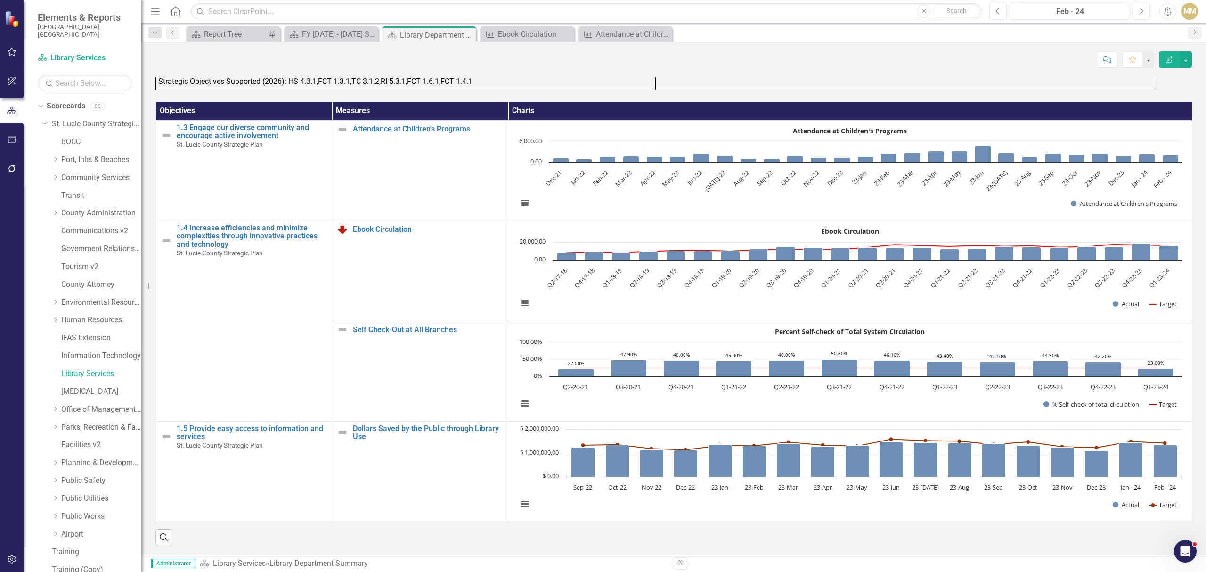
scroll to position [334, 0]
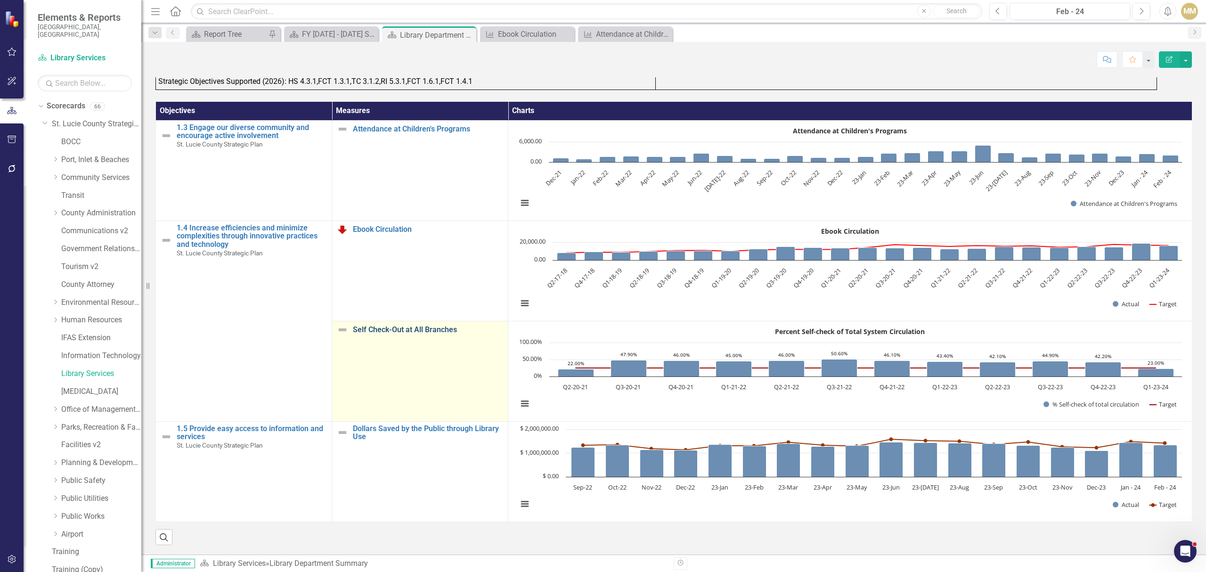
click at [414, 326] on link "Self Check-Out at All Branches" at bounding box center [428, 330] width 150 height 8
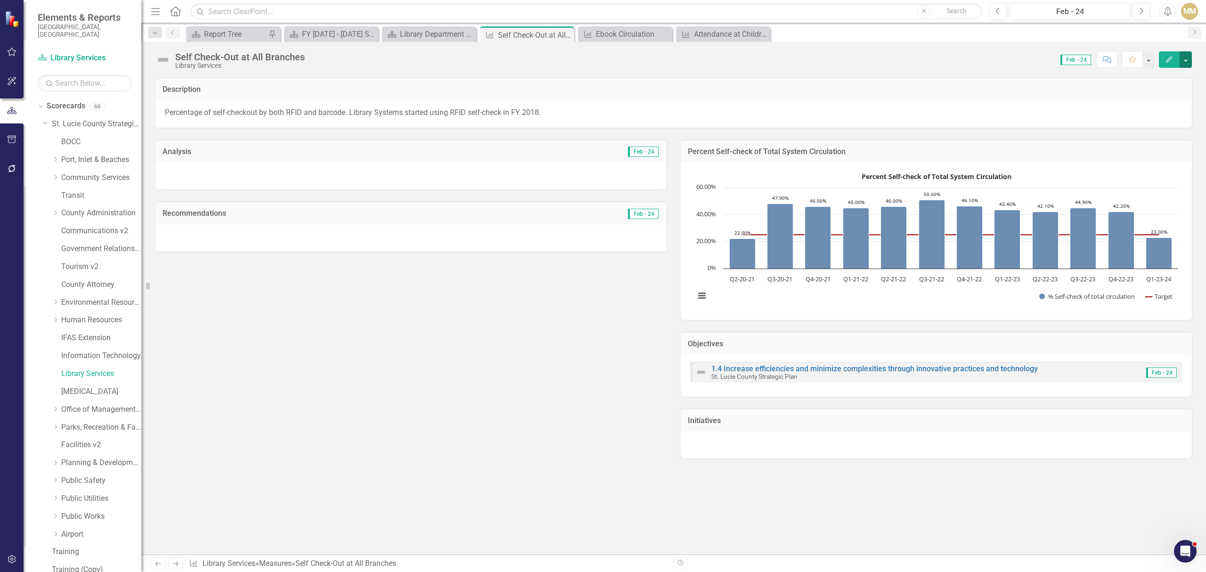
click at [1188, 60] on button "button" at bounding box center [1186, 59] width 12 height 16
click at [1166, 78] on link "Edit Edit Measure" at bounding box center [1146, 77] width 92 height 17
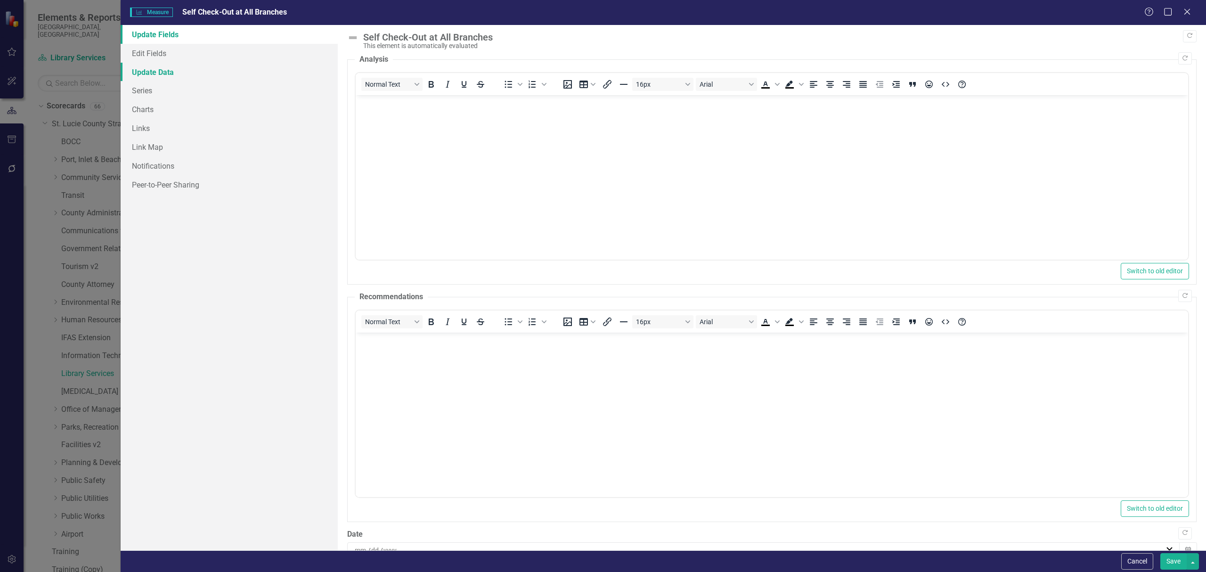
click at [151, 78] on link "Update Data" at bounding box center [229, 72] width 217 height 19
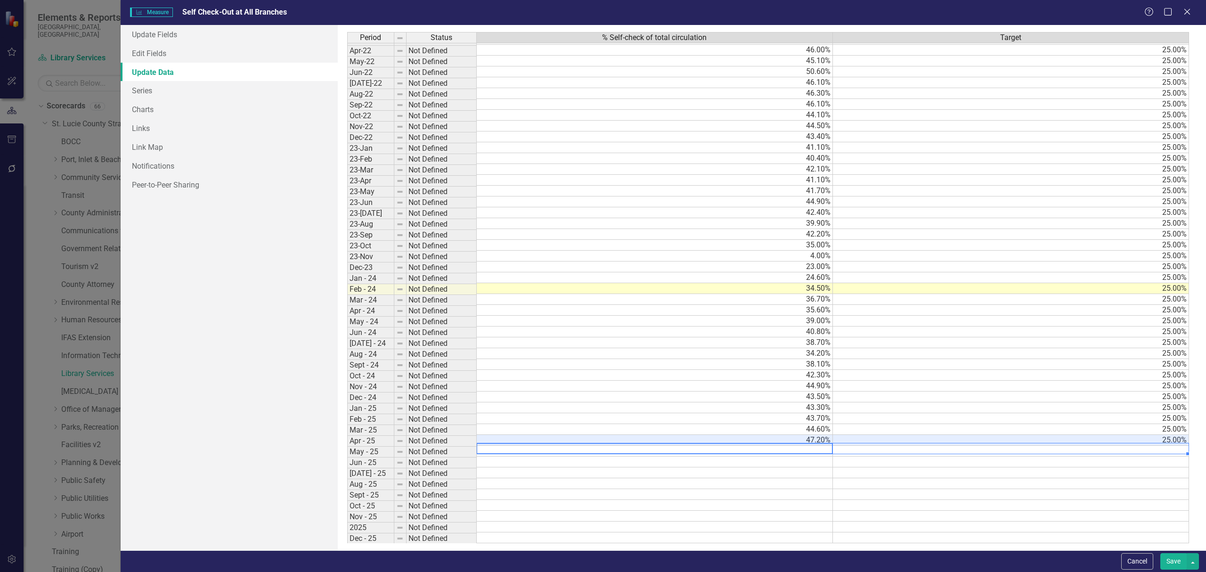
scroll to position [162, 0]
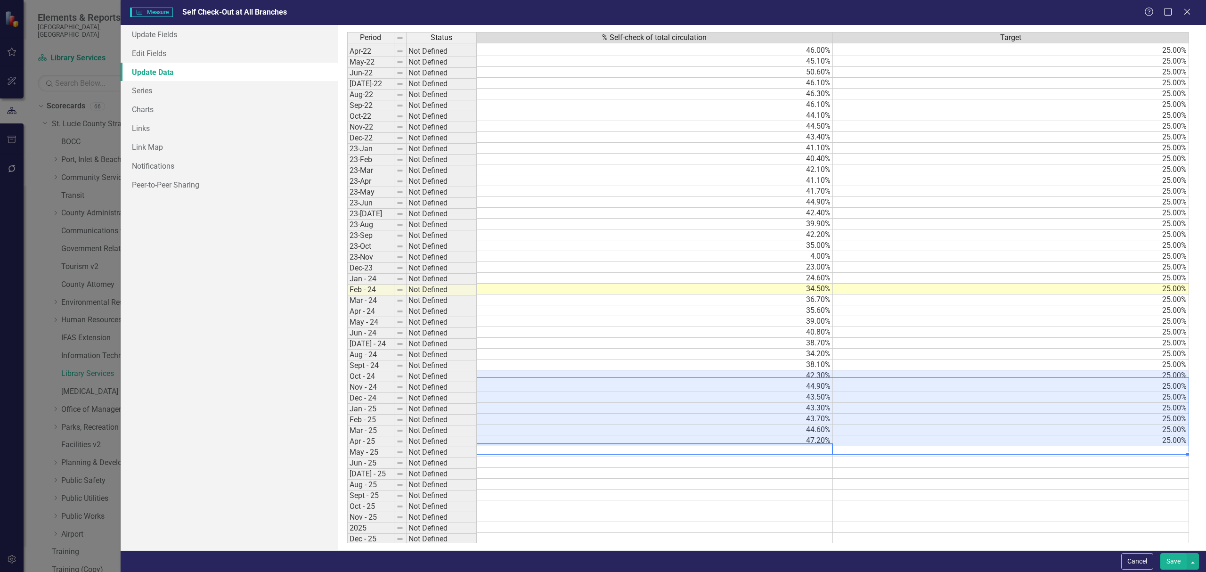
drag, startPoint x: 798, startPoint y: 446, endPoint x: 883, endPoint y: 387, distance: 103.7
click at [883, 387] on tbody "Mar-21 Not Defined 22.00% 25.00% Apr-21 Not Defined 25.20% 25.00% May-21 Not De…" at bounding box center [768, 224] width 842 height 640
click at [1188, 14] on icon "Close" at bounding box center [1187, 11] width 12 height 9
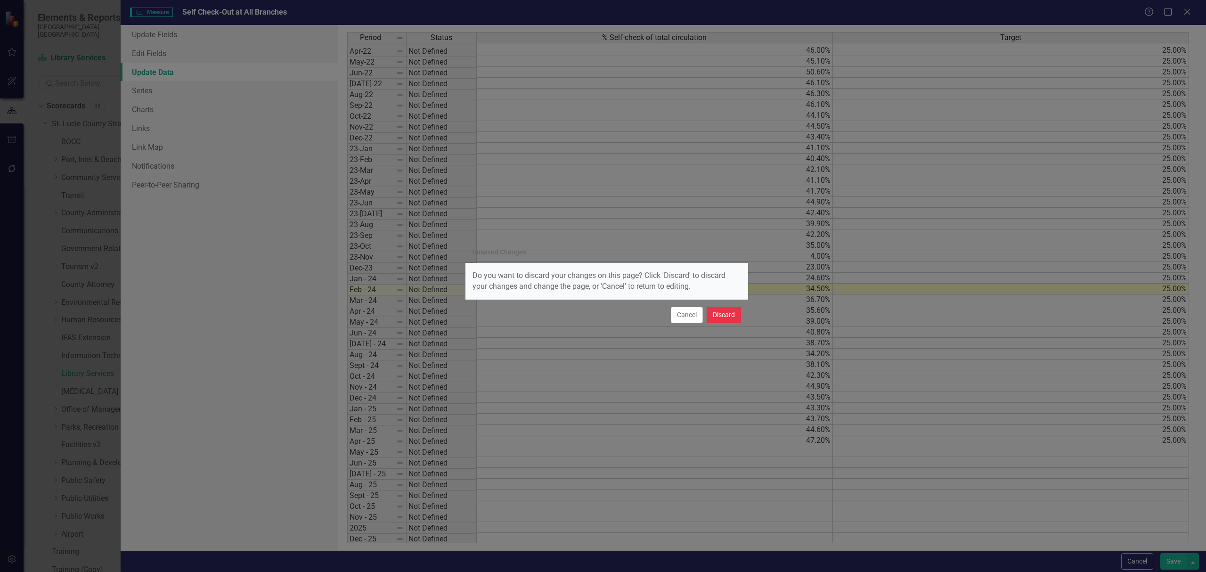
click at [730, 319] on button "Discard" at bounding box center [724, 315] width 34 height 16
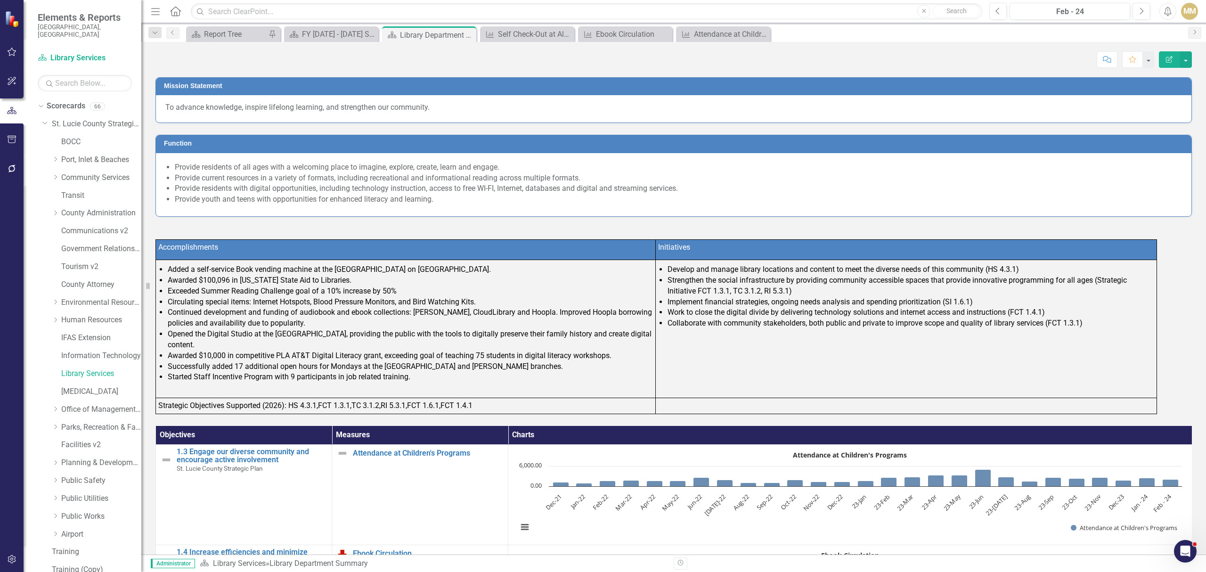
scroll to position [334, 0]
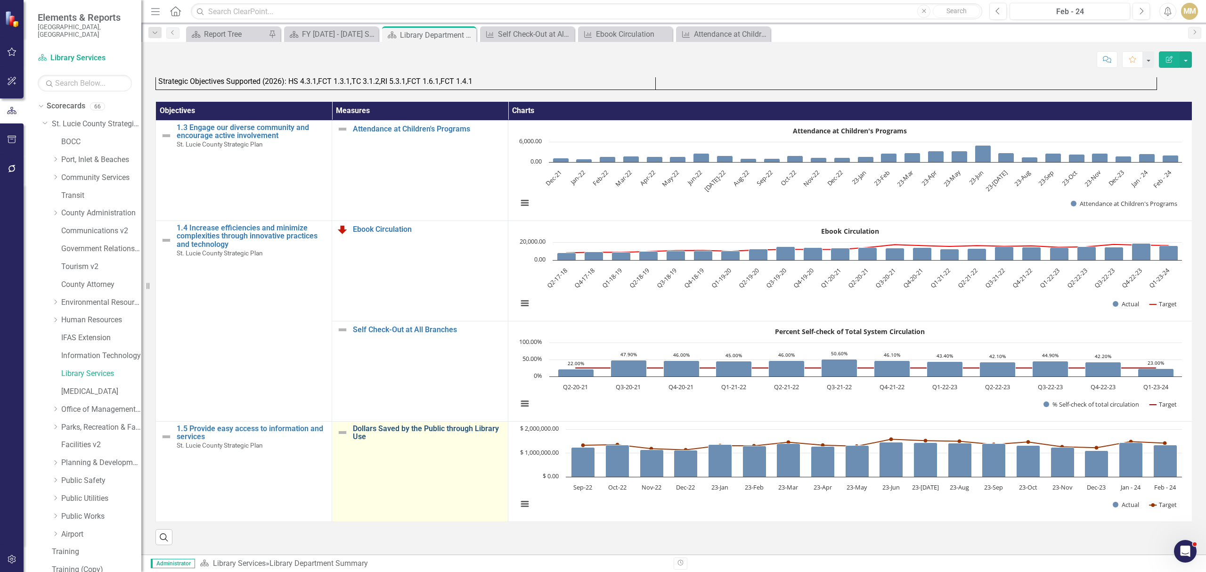
click at [447, 425] on link "Dollars Saved by the Public through Library Use" at bounding box center [428, 433] width 150 height 16
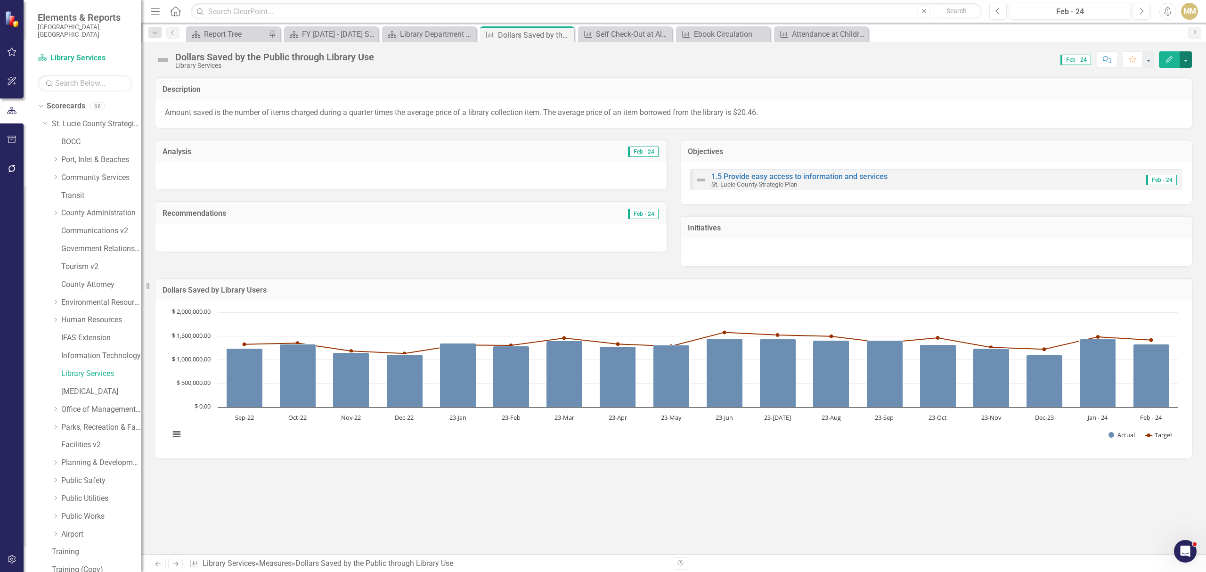
click at [1185, 62] on button "button" at bounding box center [1186, 59] width 12 height 16
click at [1173, 79] on link "Edit Edit Measure" at bounding box center [1146, 77] width 92 height 17
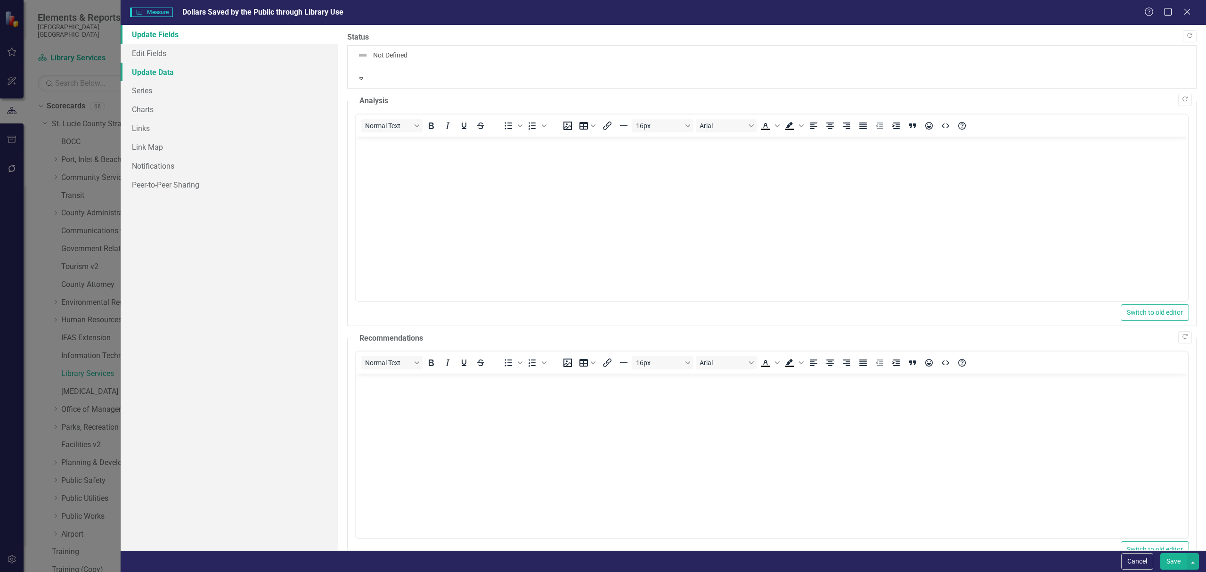
click at [164, 74] on link "Update Data" at bounding box center [229, 72] width 217 height 19
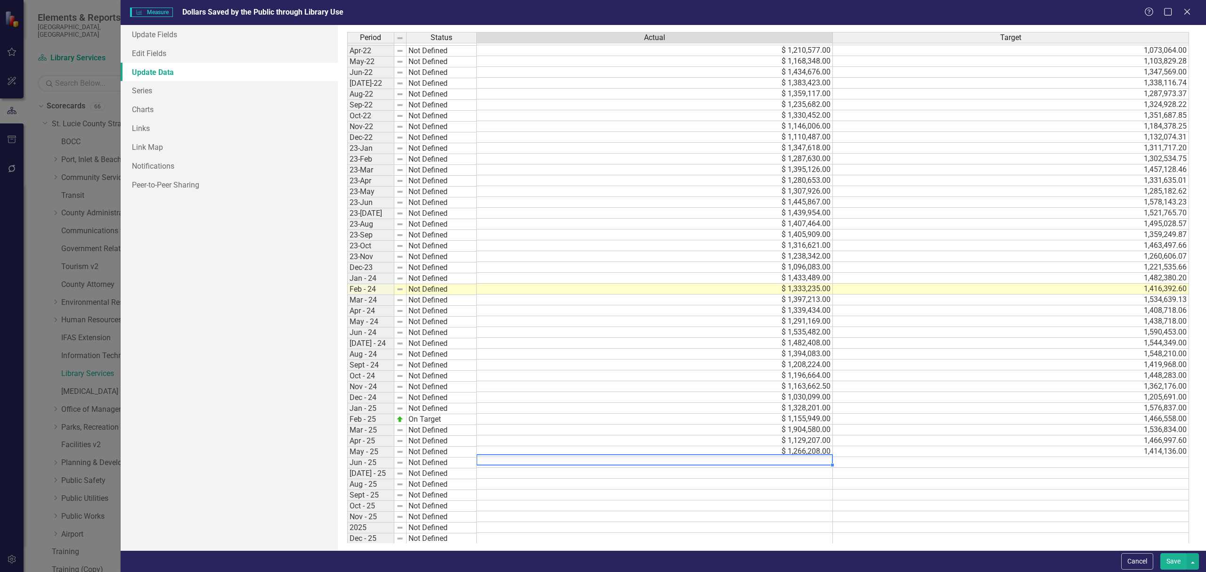
scroll to position [162, 0]
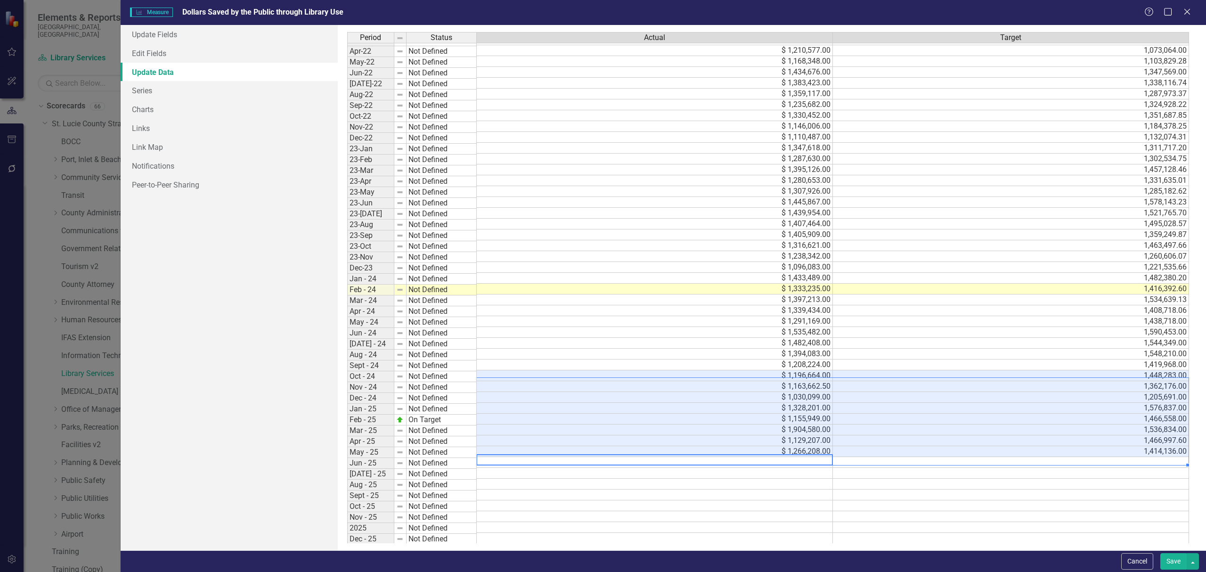
drag, startPoint x: 753, startPoint y: 459, endPoint x: 901, endPoint y: 385, distance: 165.2
click at [901, 385] on tbody "Mar-21 Not Defined $ 1,114,129.00 1,151,902.00 Apr-21 Not Defined $ 975,512.00 …" at bounding box center [768, 224] width 842 height 640
click at [1189, 9] on icon "Close" at bounding box center [1187, 11] width 12 height 9
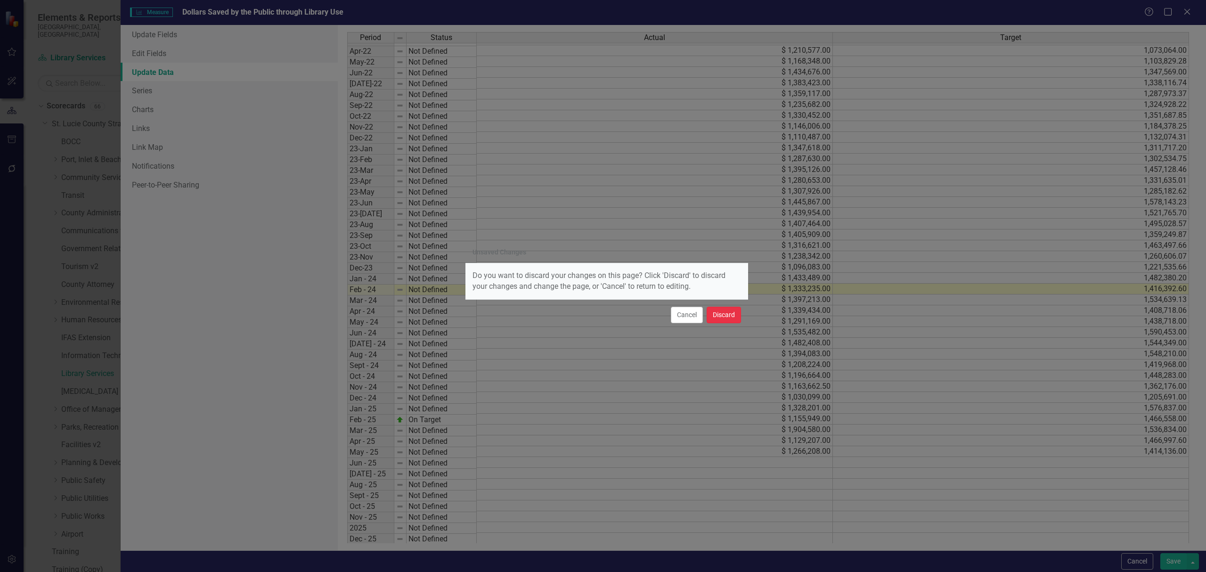
click at [734, 312] on button "Discard" at bounding box center [724, 315] width 34 height 16
